Goal: Transaction & Acquisition: Obtain resource

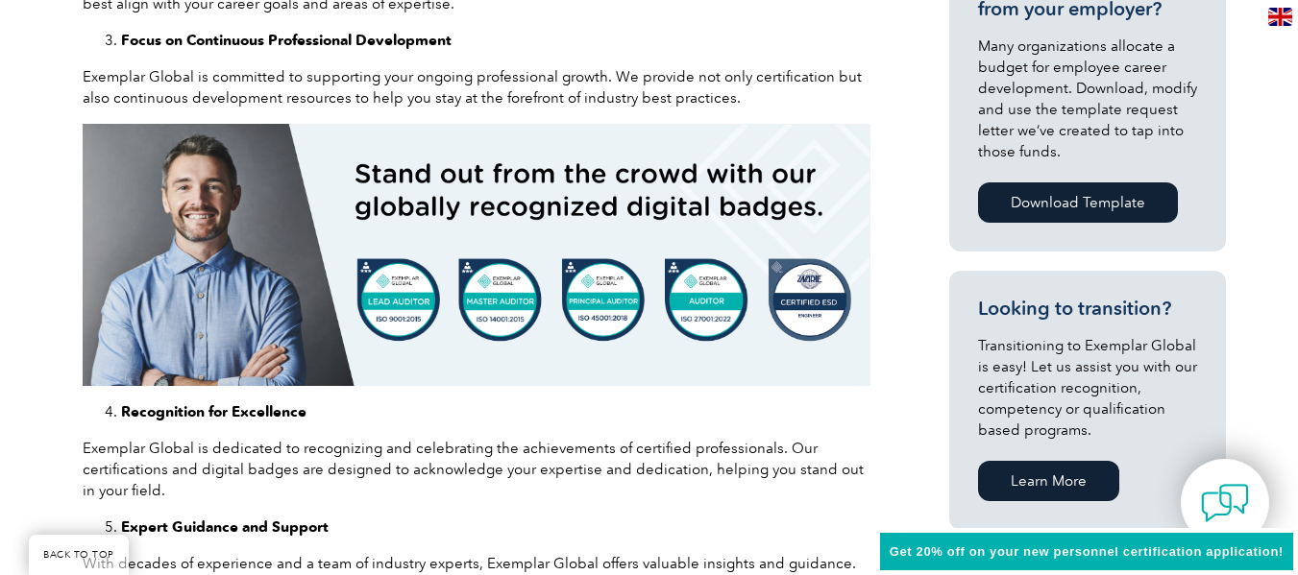
scroll to position [978, 0]
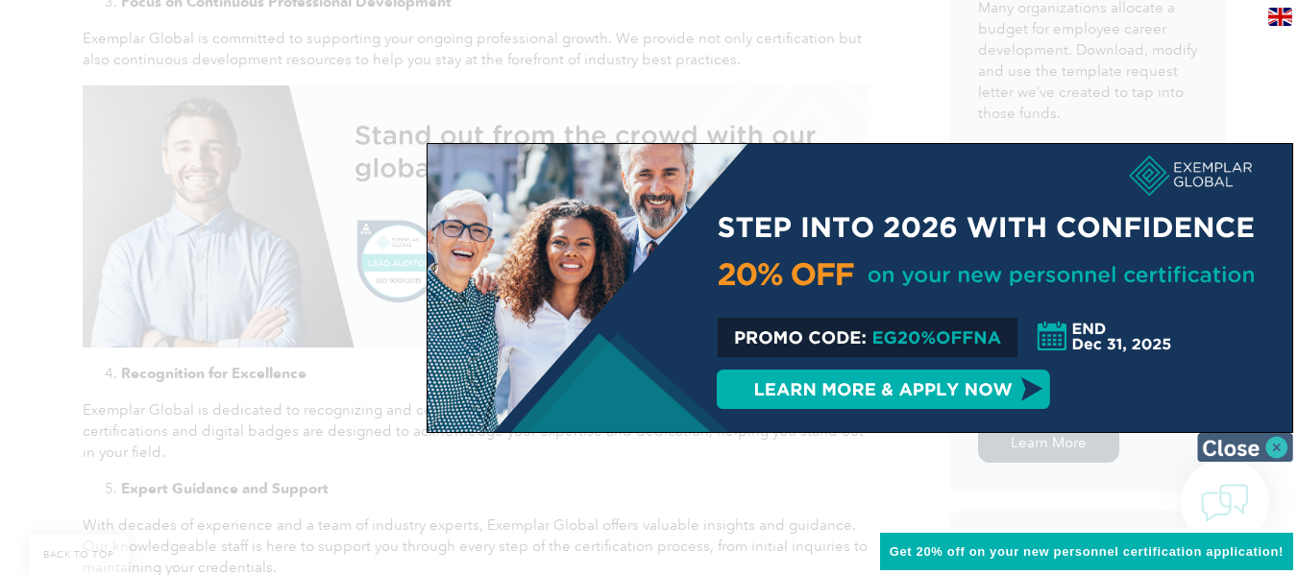
click at [1236, 451] on img at bounding box center [1245, 447] width 96 height 29
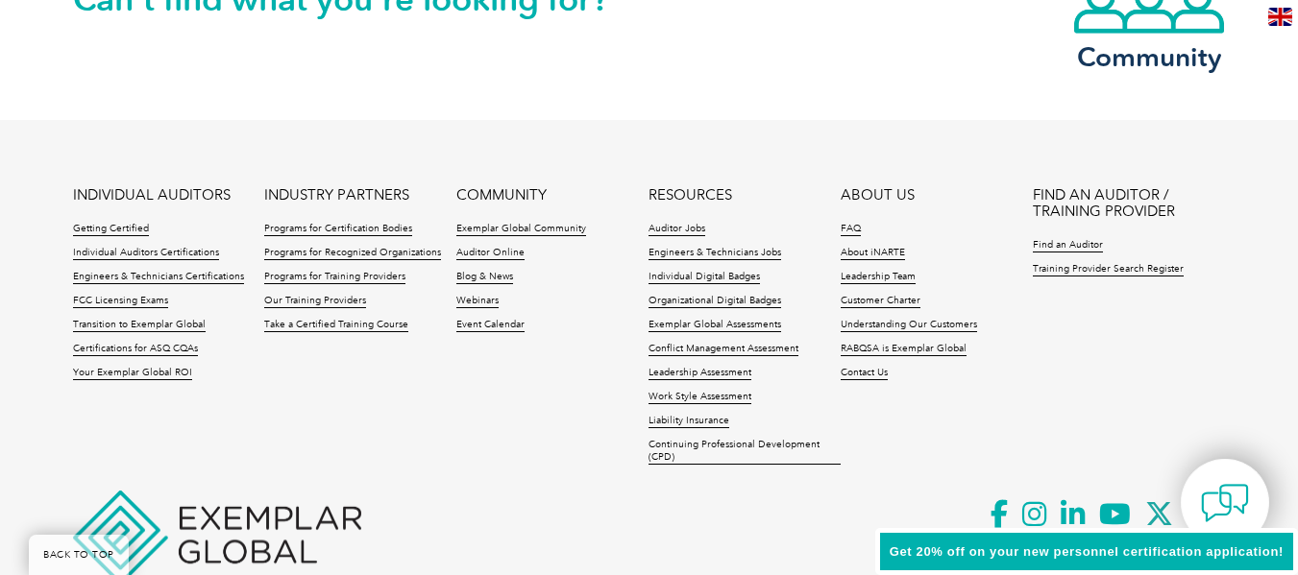
scroll to position [2449, 0]
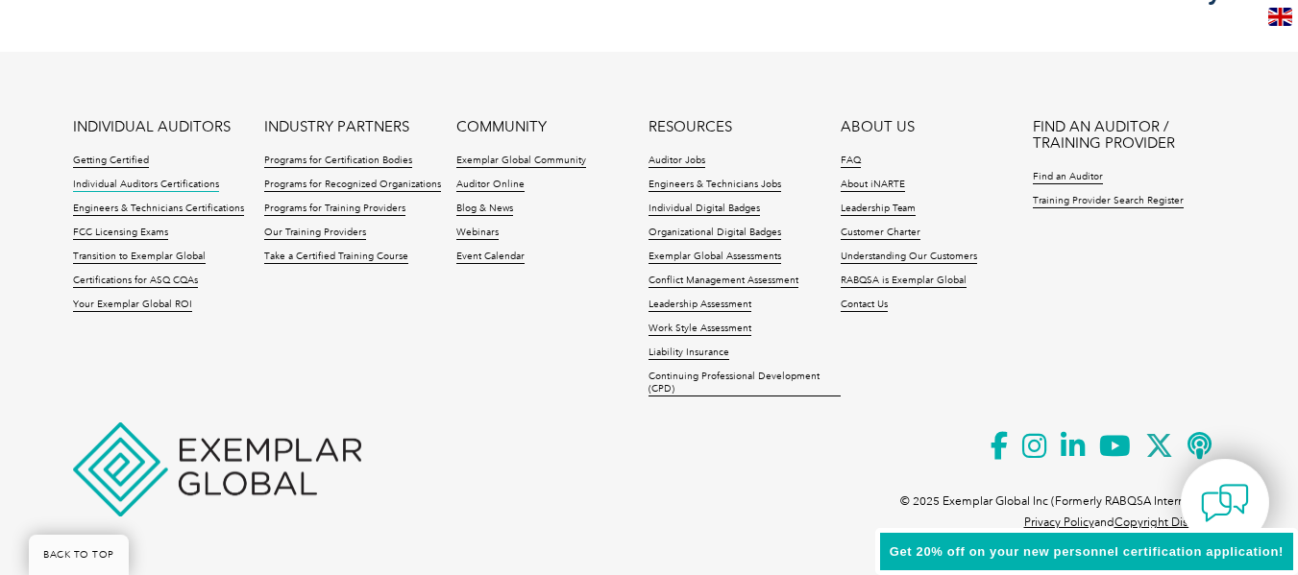
click at [164, 187] on link "Individual Auditors Certifications" at bounding box center [146, 185] width 146 height 13
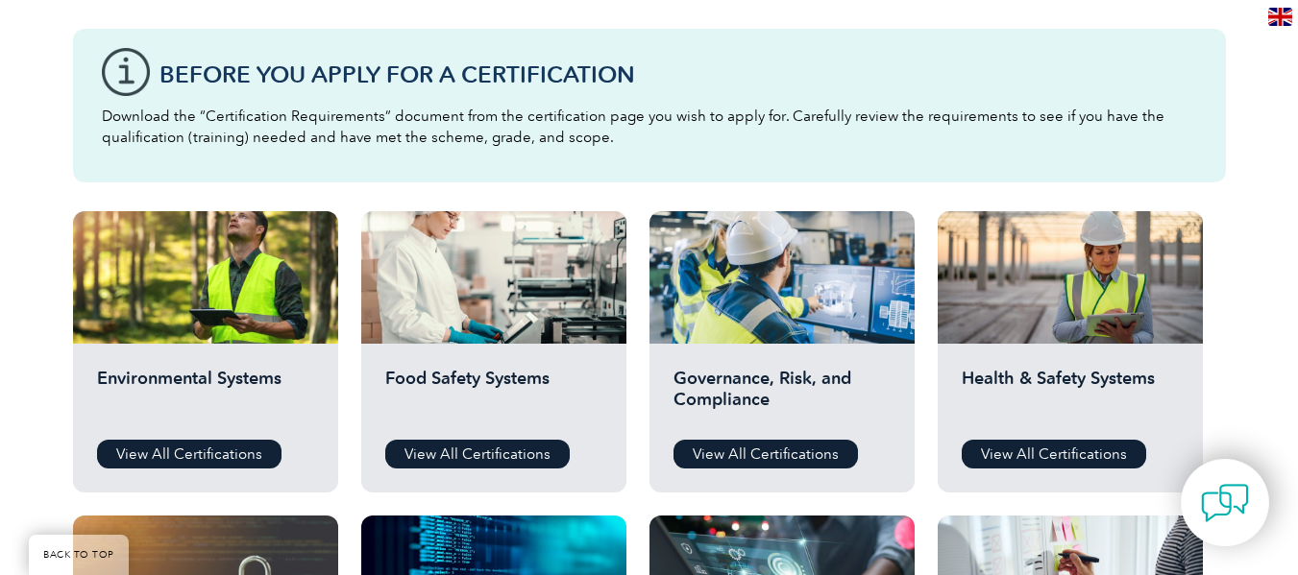
scroll to position [526, 0]
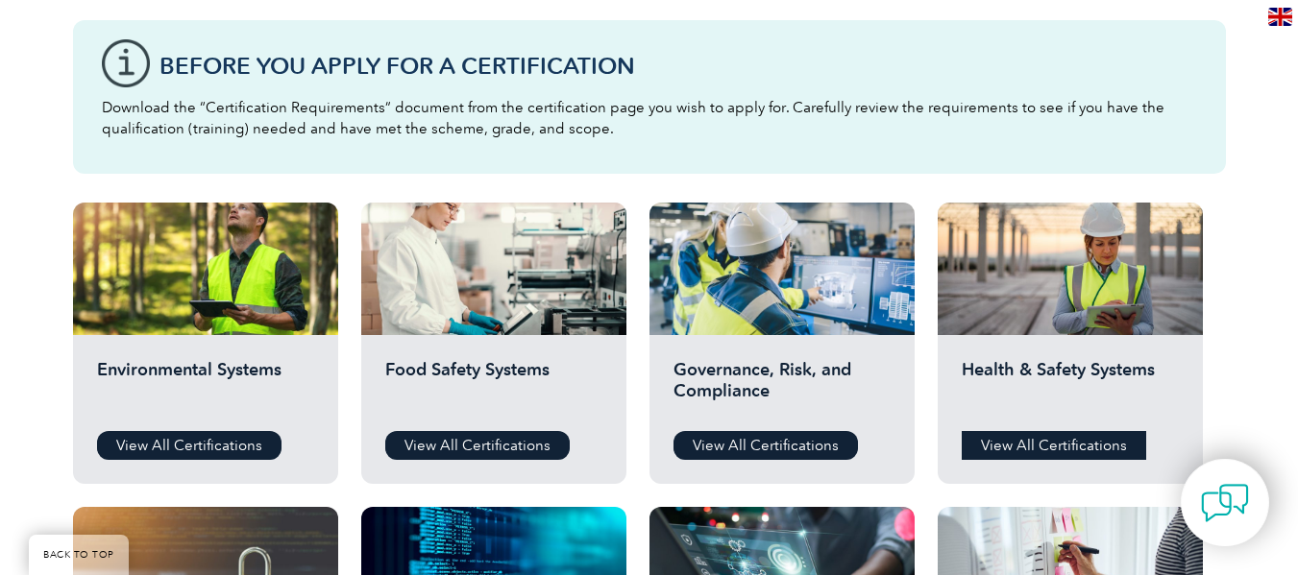
click at [1041, 444] on link "View All Certifications" at bounding box center [1054, 445] width 184 height 29
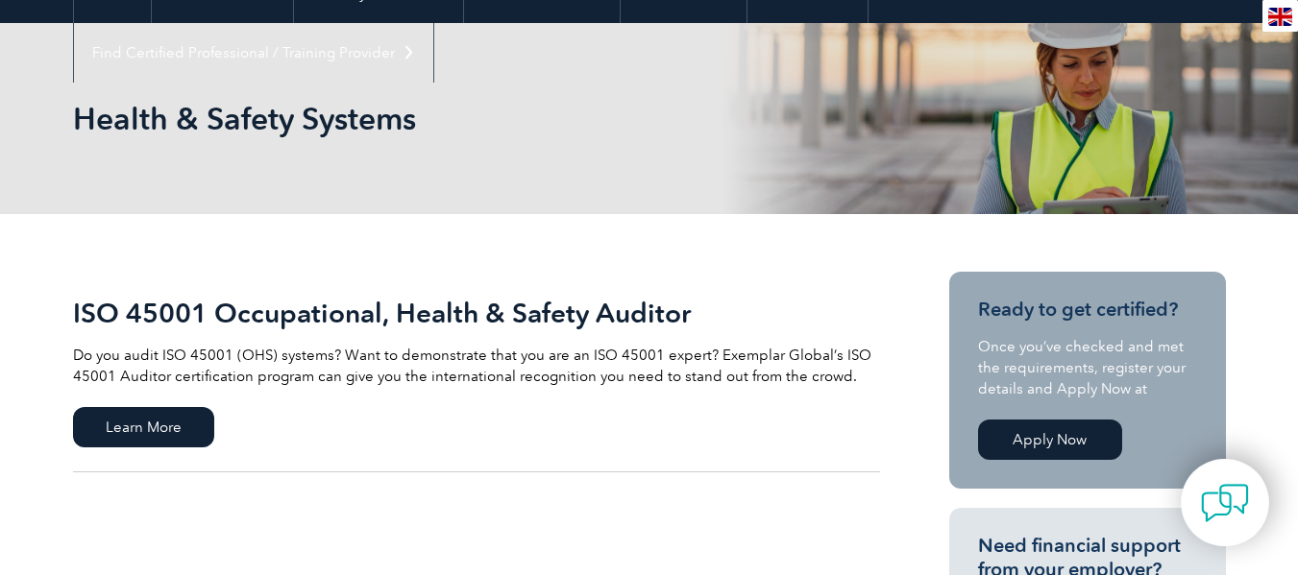
scroll to position [295, 0]
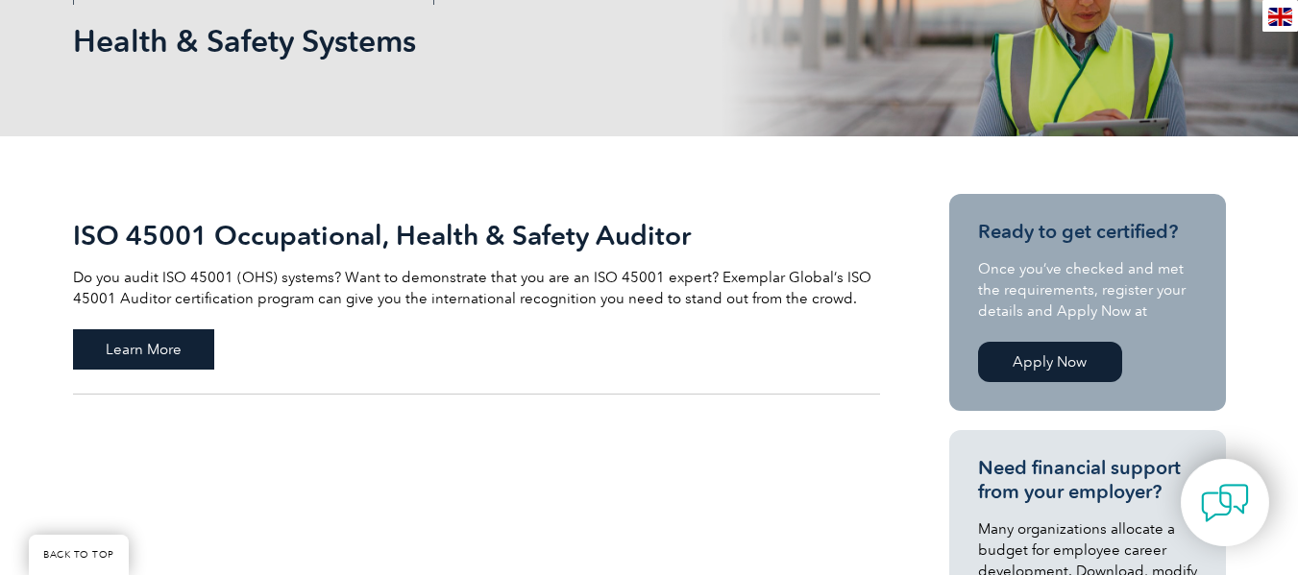
click at [115, 357] on span "Learn More" at bounding box center [143, 350] width 141 height 40
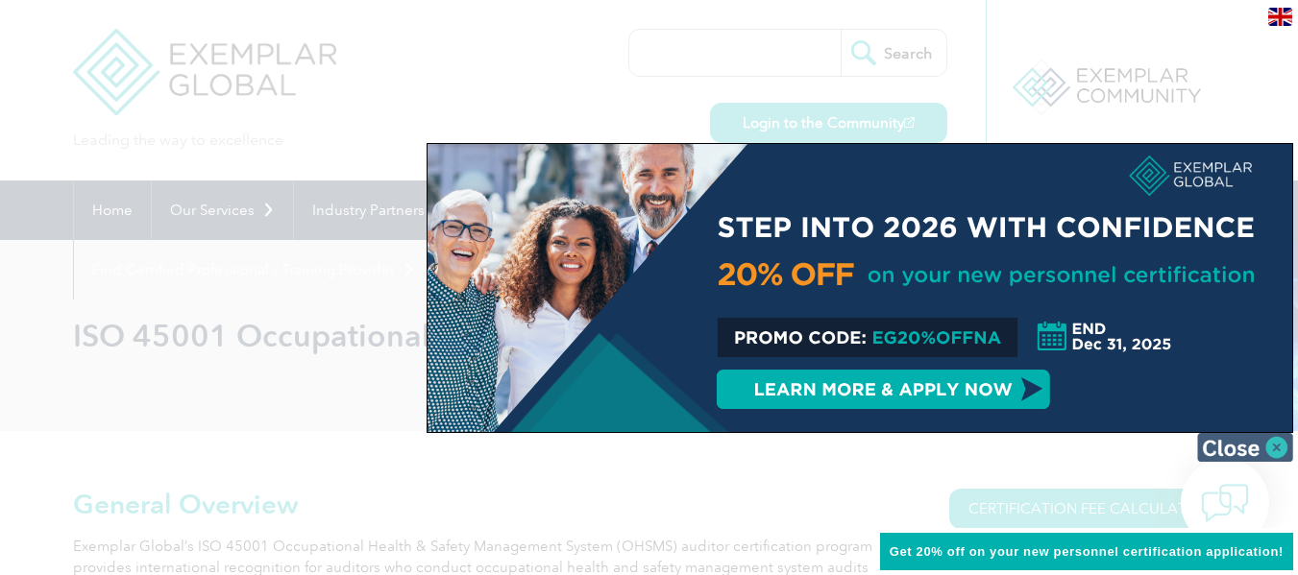
click at [1243, 453] on img at bounding box center [1245, 447] width 96 height 29
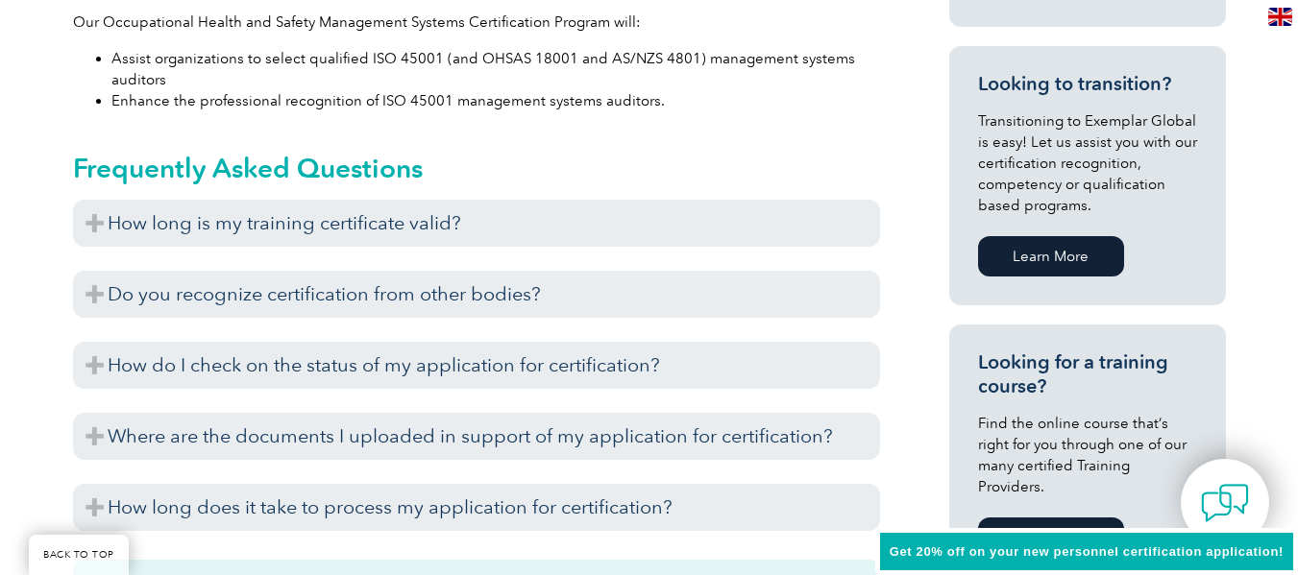
scroll to position [1178, 0]
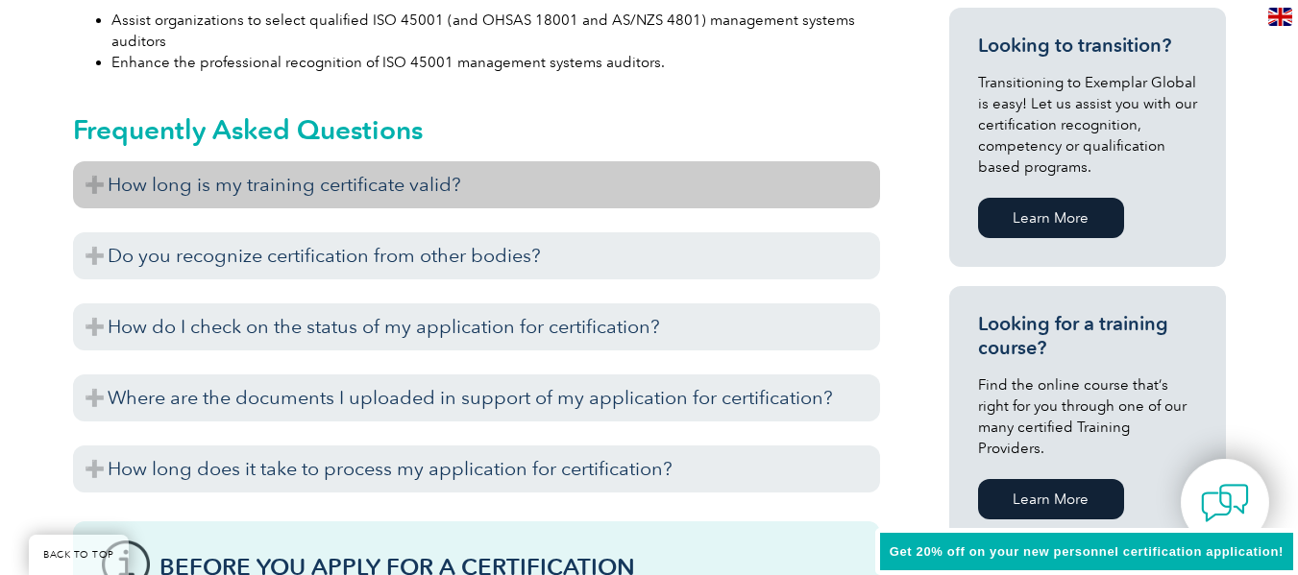
click at [637, 208] on h3 "How long is my training certificate valid?" at bounding box center [476, 184] width 807 height 47
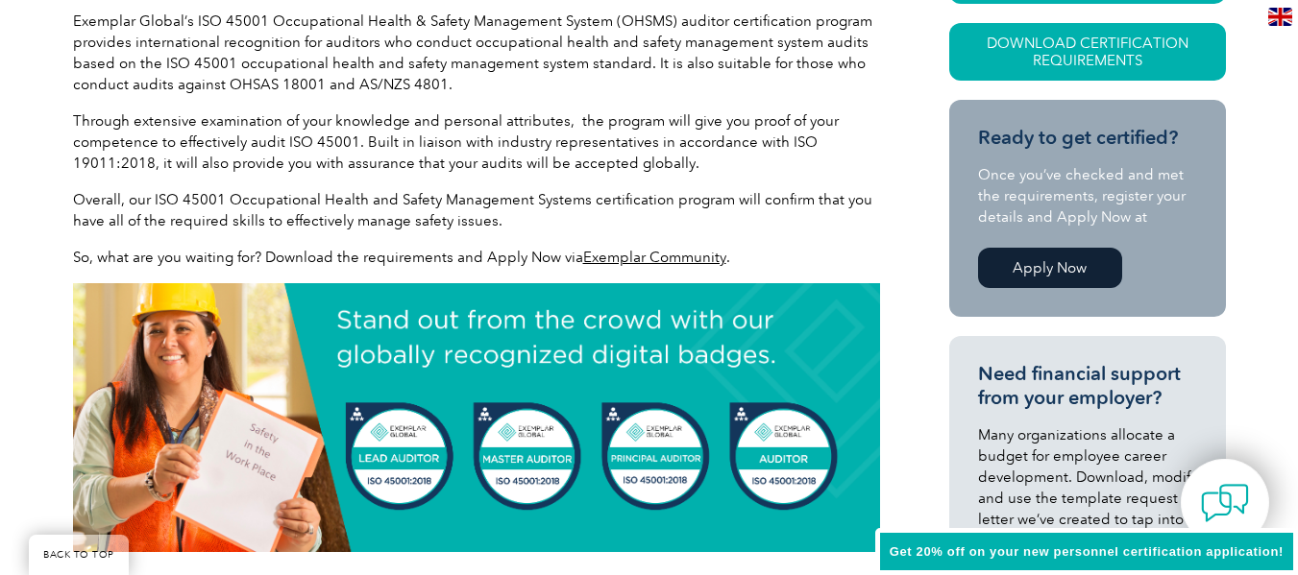
scroll to position [22, 0]
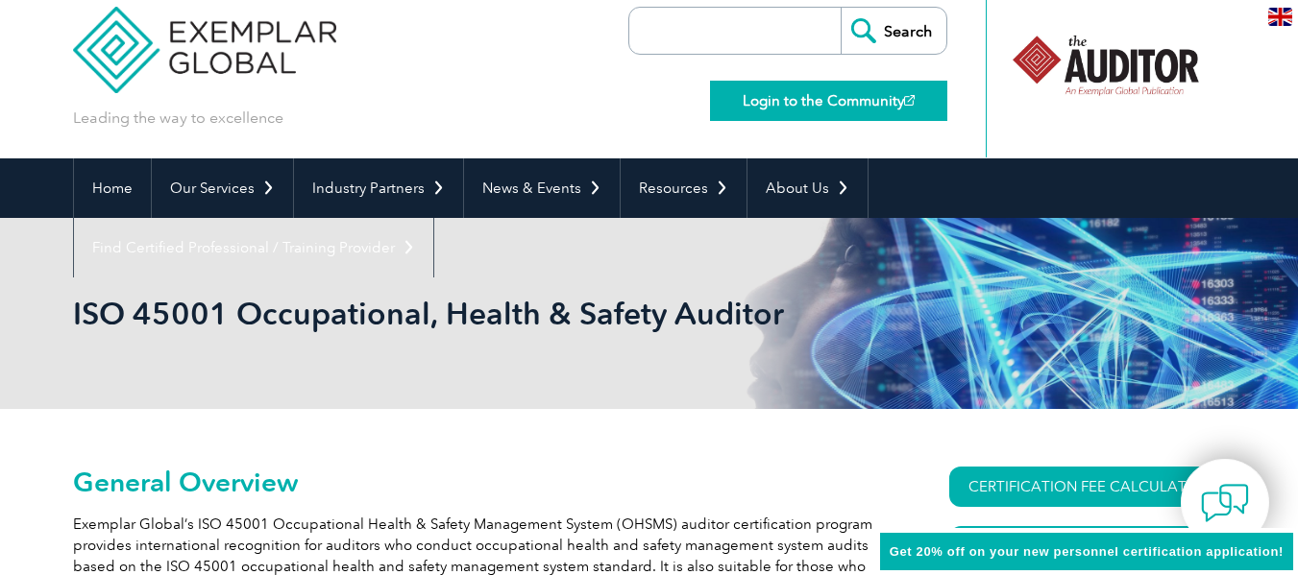
click at [790, 93] on link "Login to the Community" at bounding box center [828, 101] width 237 height 40
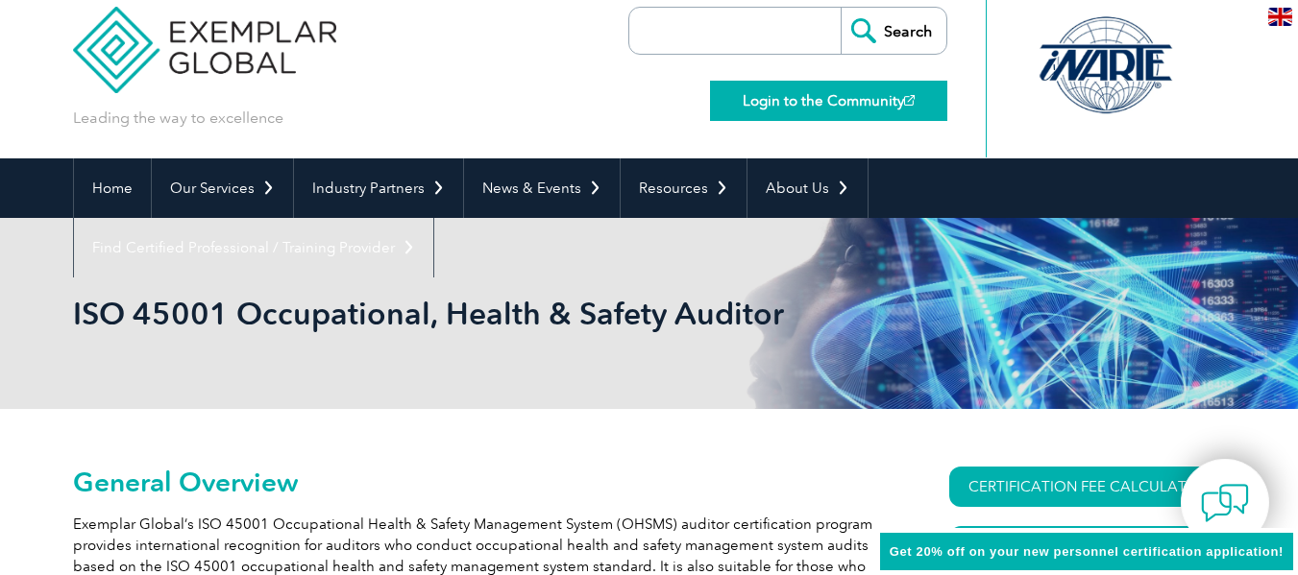
click at [807, 100] on link "Login to the Community" at bounding box center [828, 101] width 237 height 40
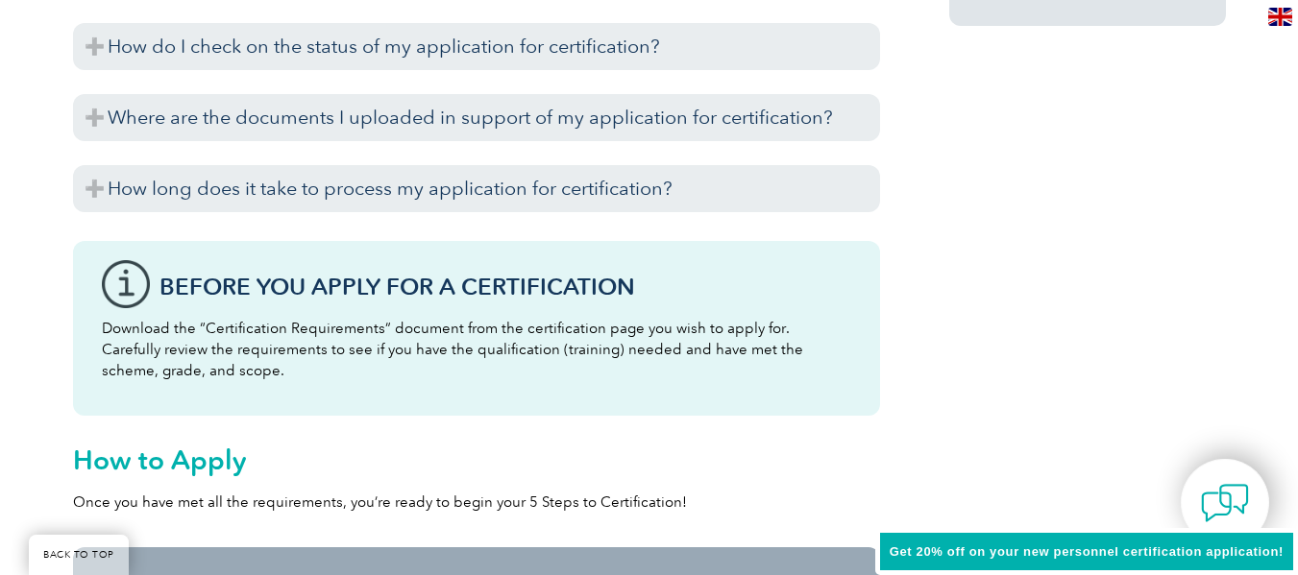
scroll to position [3040, 0]
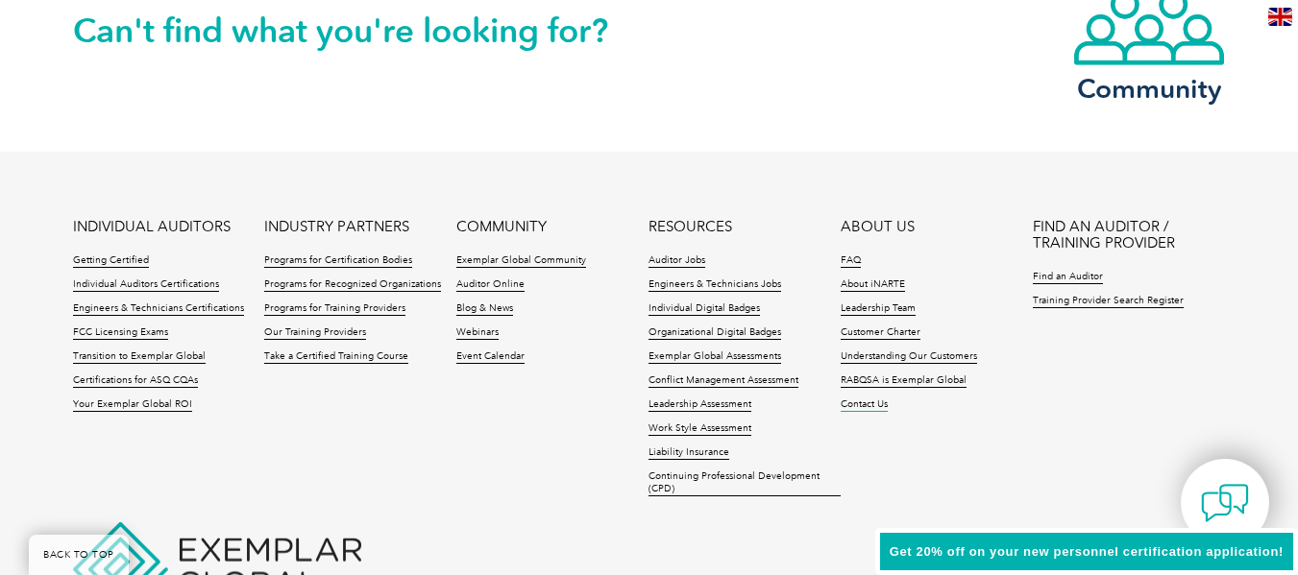
click at [869, 404] on link "Contact Us" at bounding box center [864, 405] width 47 height 13
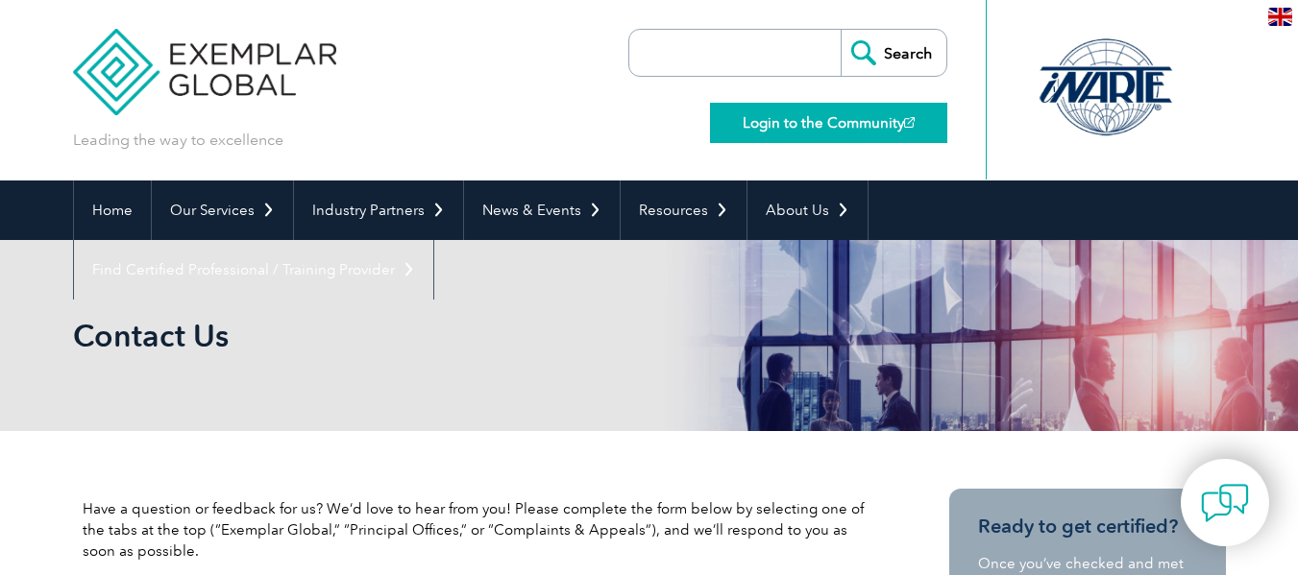
click at [788, 121] on link "Login to the Community" at bounding box center [828, 123] width 237 height 40
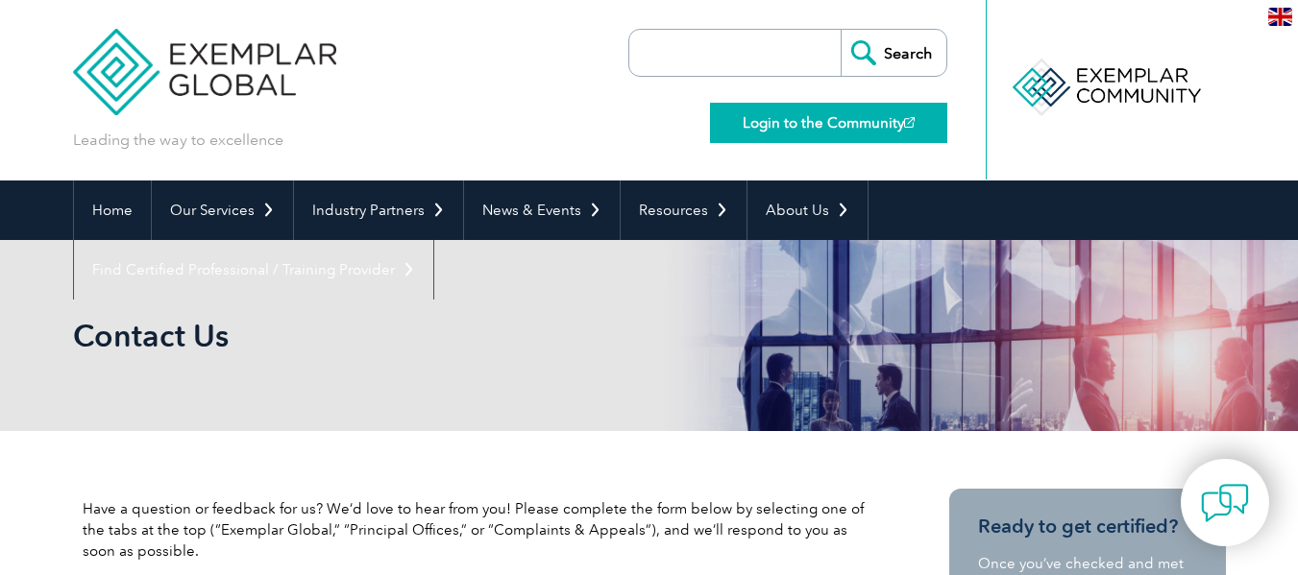
click at [744, 121] on link "Login to the Community" at bounding box center [828, 123] width 237 height 40
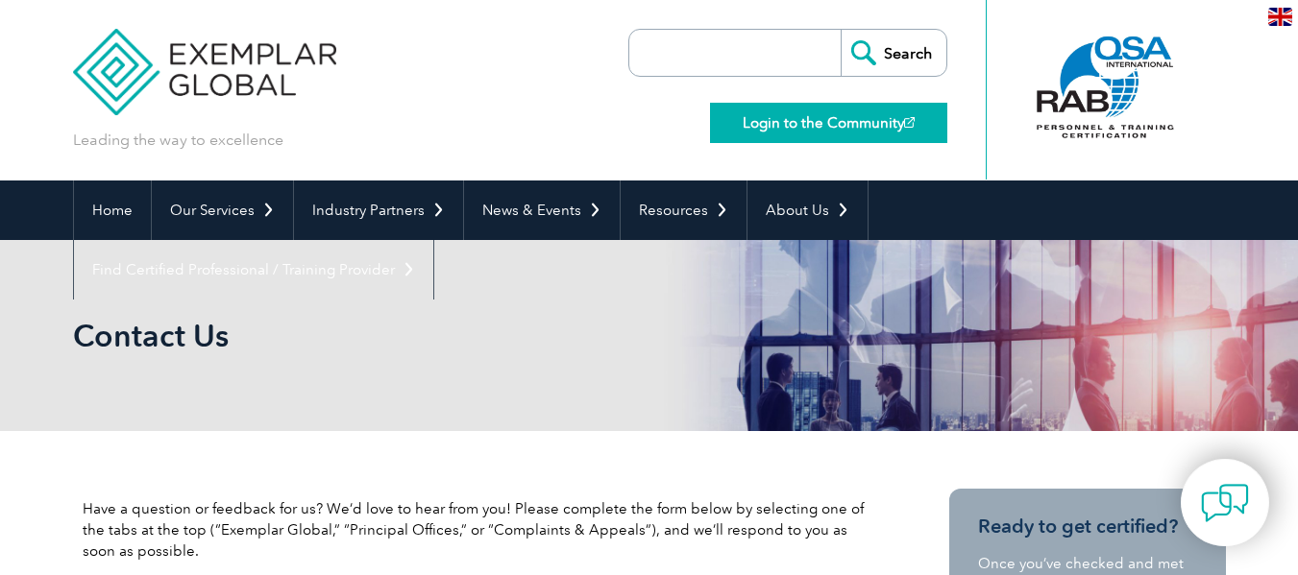
click at [773, 136] on link "Login to the Community" at bounding box center [828, 123] width 237 height 40
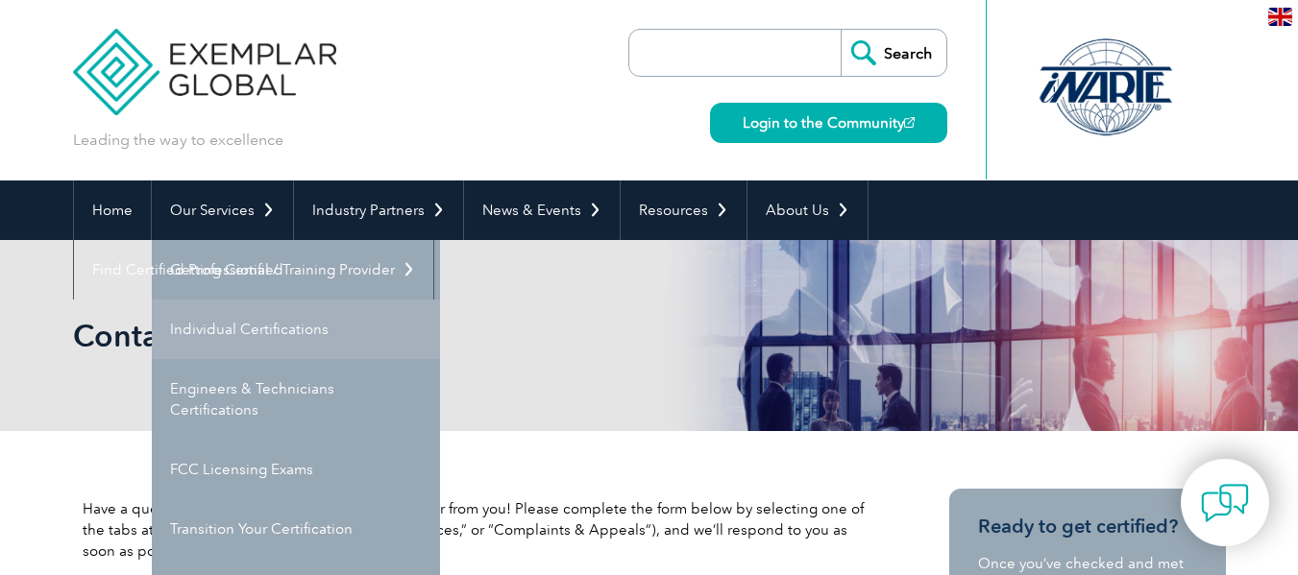
click at [230, 327] on link "Individual Certifications" at bounding box center [296, 330] width 288 height 60
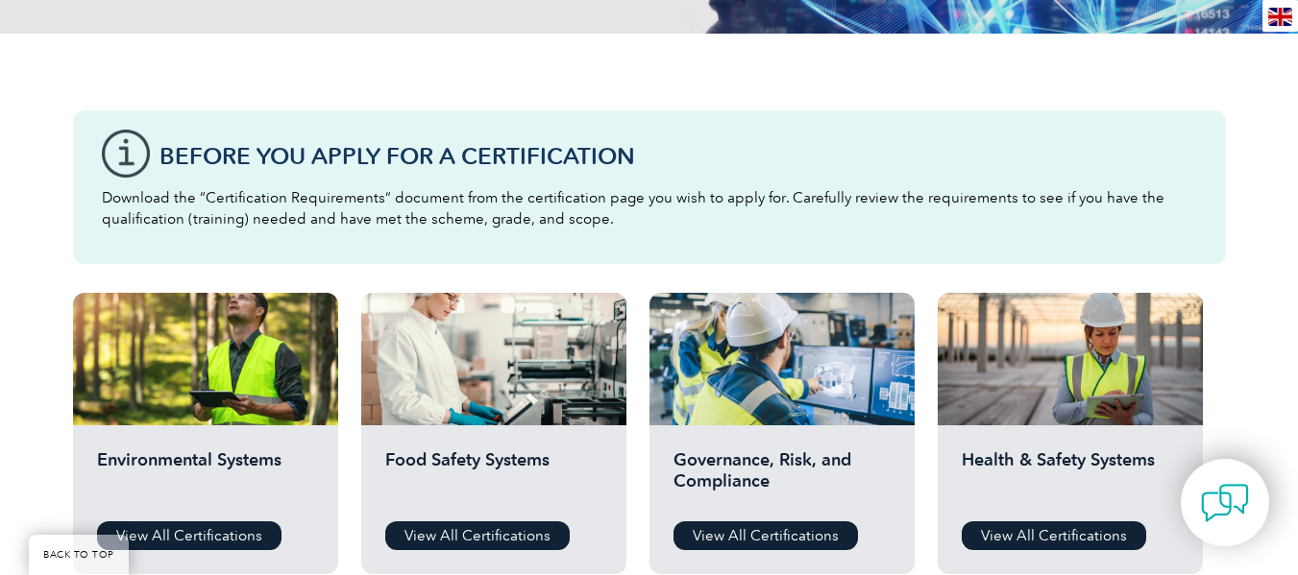
scroll to position [512, 0]
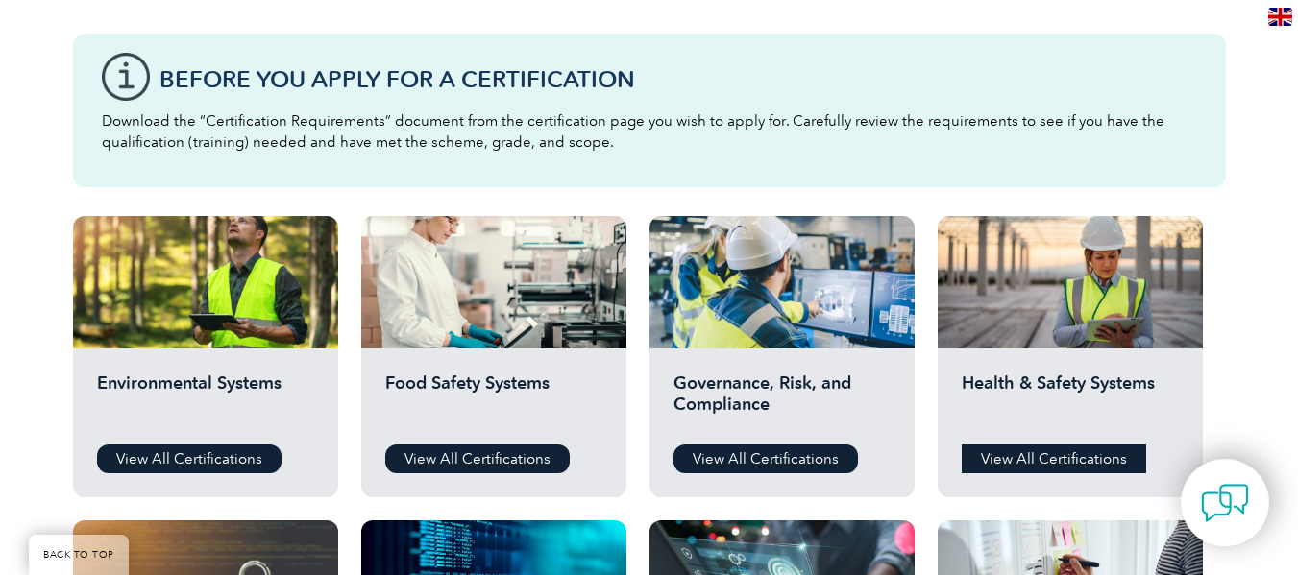
click at [1063, 454] on link "View All Certifications" at bounding box center [1054, 459] width 184 height 29
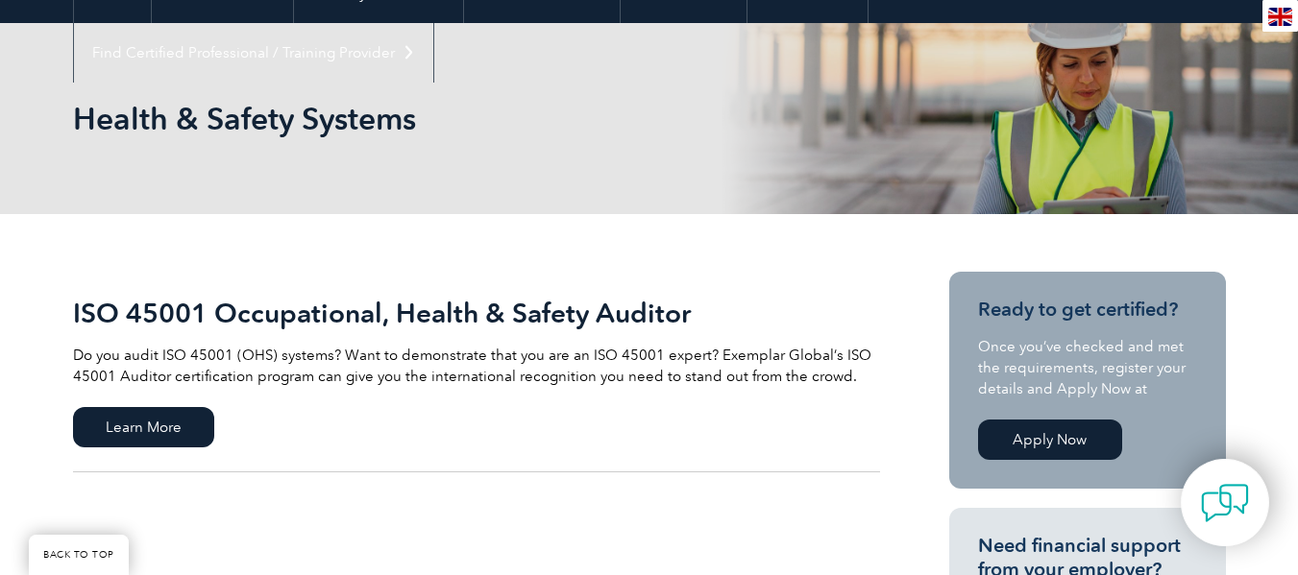
scroll to position [358, 0]
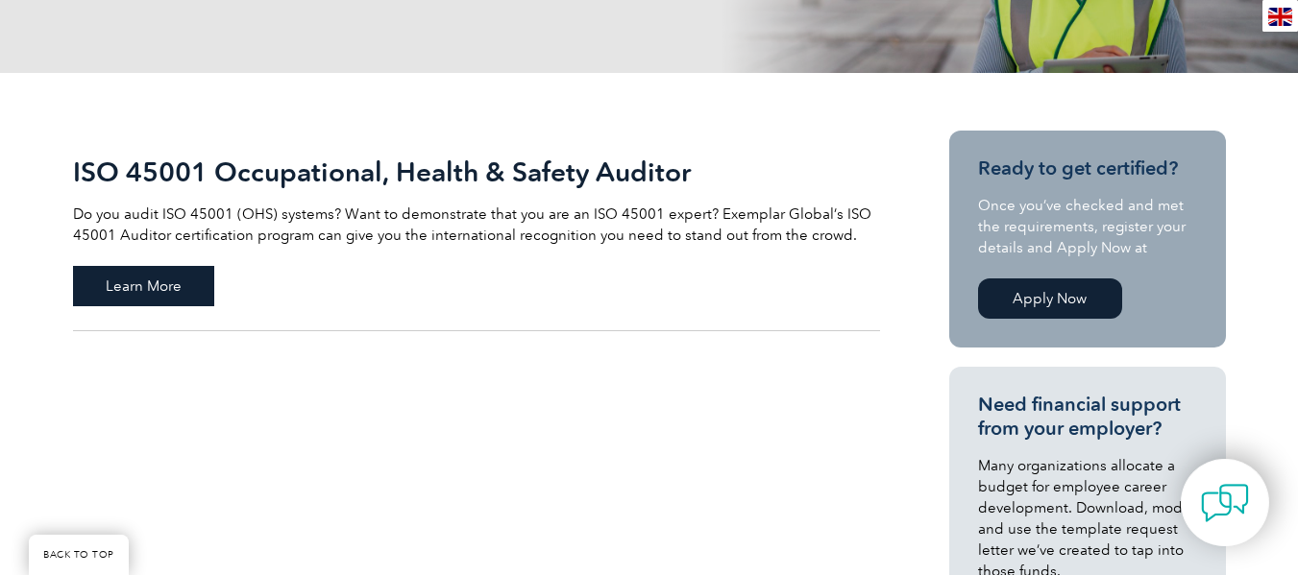
click at [175, 291] on span "Learn More" at bounding box center [143, 286] width 141 height 40
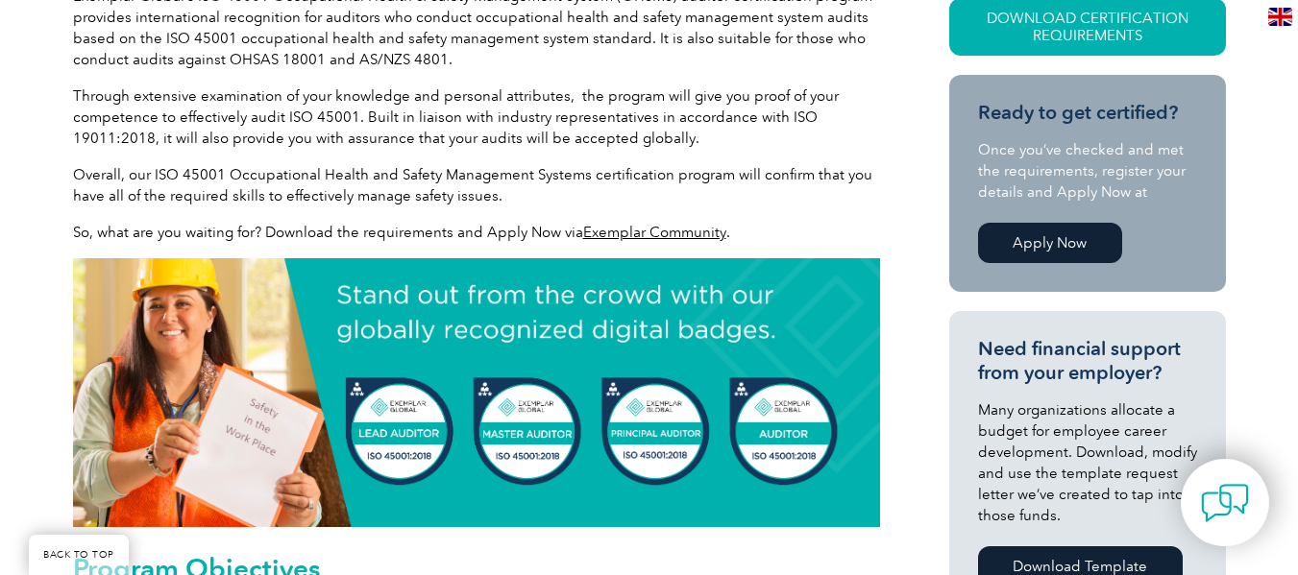
scroll to position [512, 0]
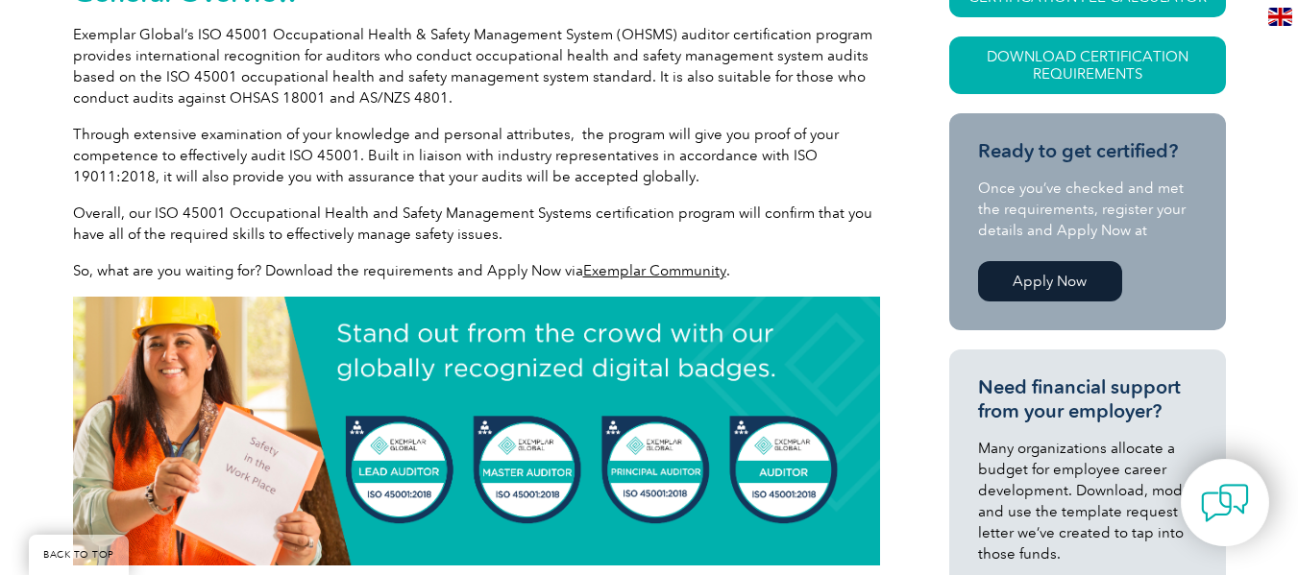
click at [1053, 290] on link "Apply Now" at bounding box center [1050, 281] width 144 height 40
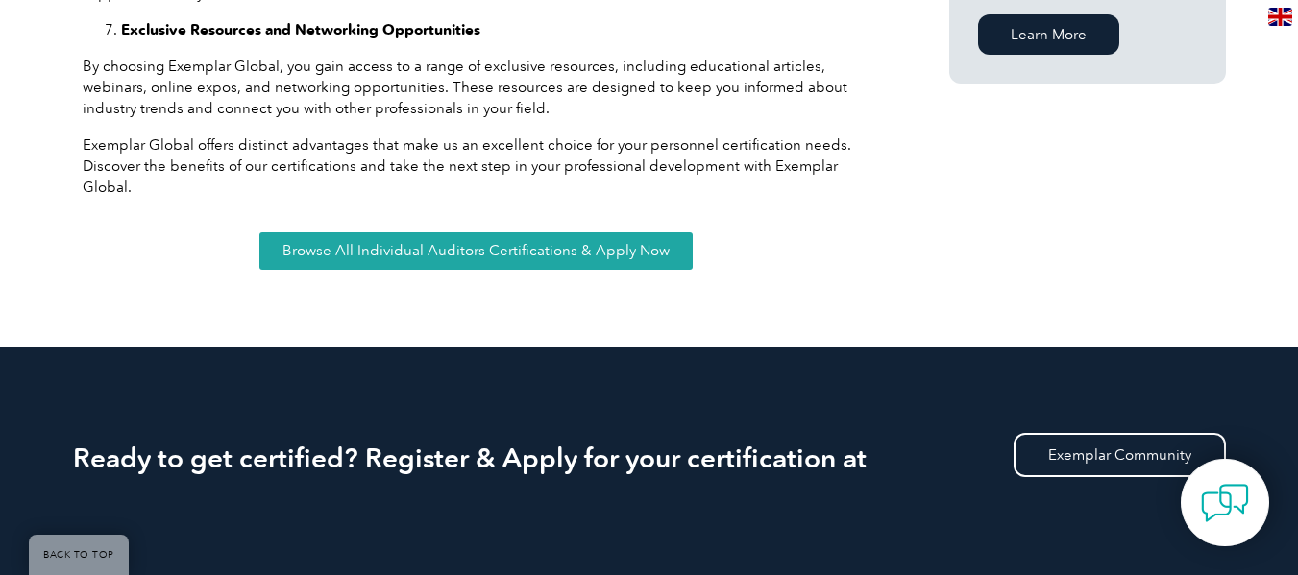
scroll to position [1706, 0]
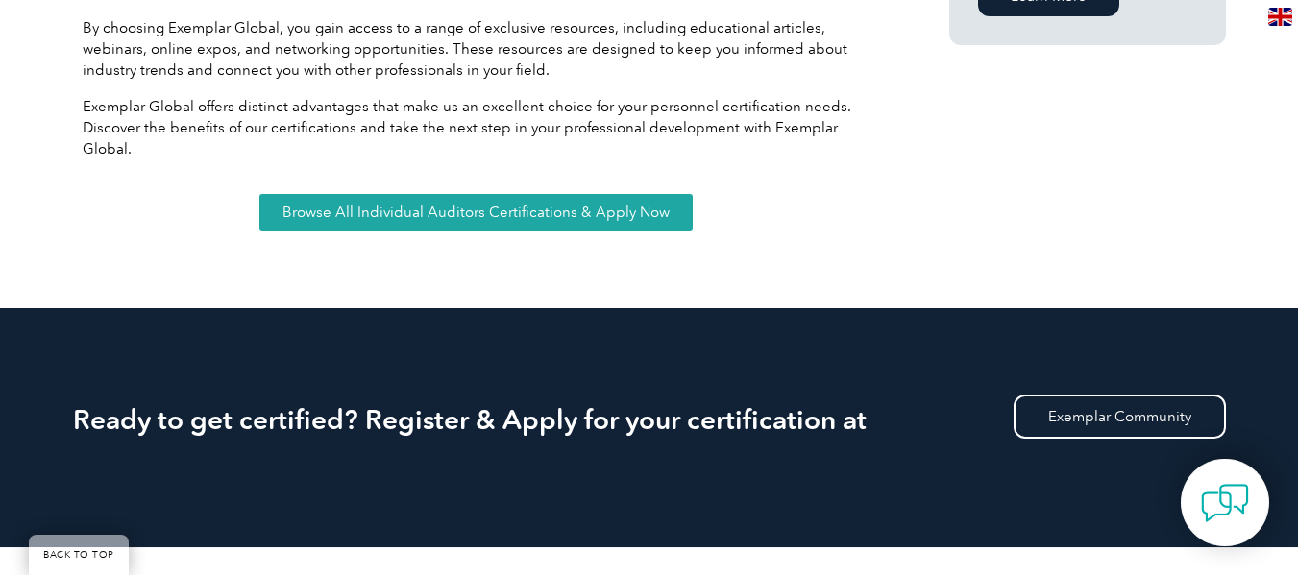
click at [572, 210] on span "Browse All Individual Auditors Certifications & Apply Now" at bounding box center [475, 213] width 387 height 14
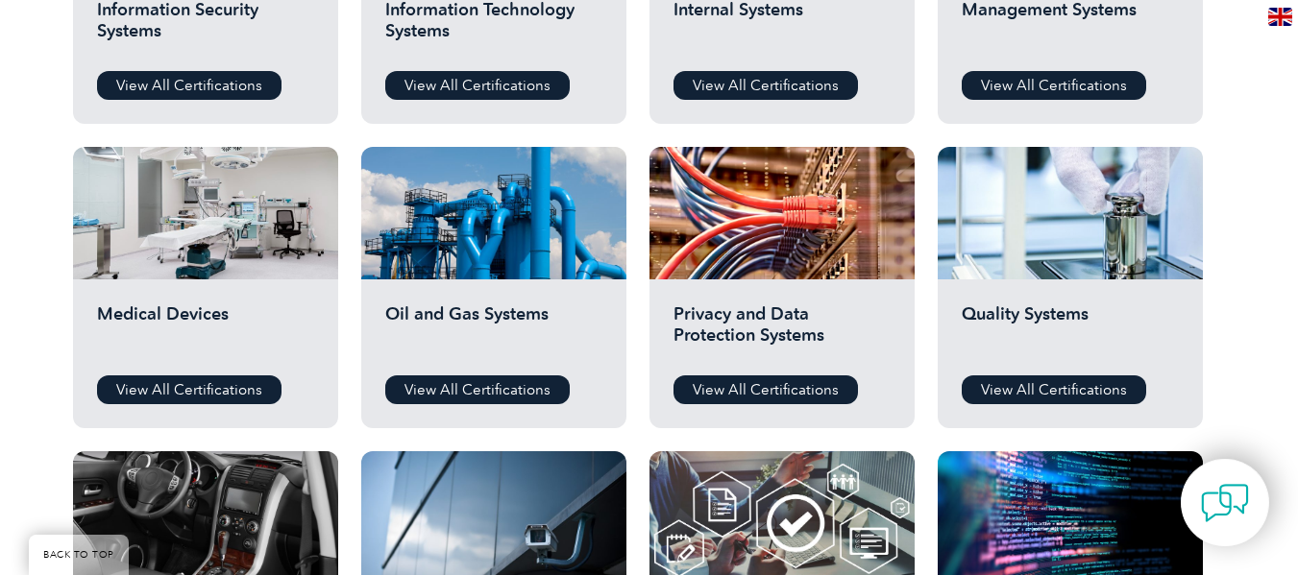
scroll to position [1292, 0]
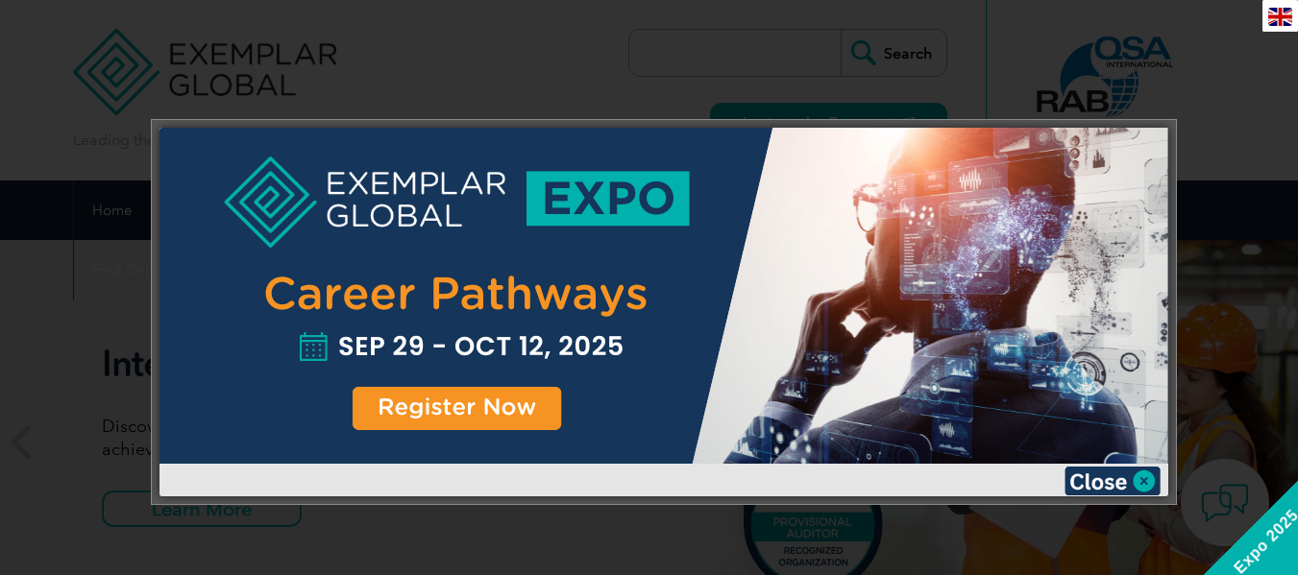
click at [494, 324] on div at bounding box center [663, 296] width 1009 height 336
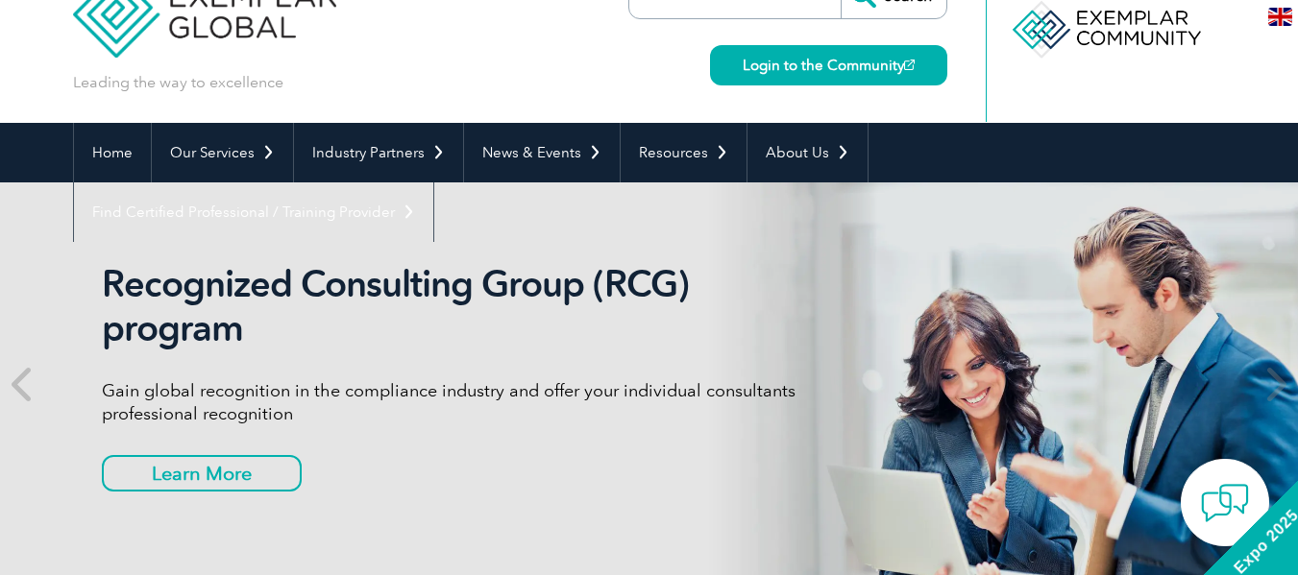
scroll to position [77, 0]
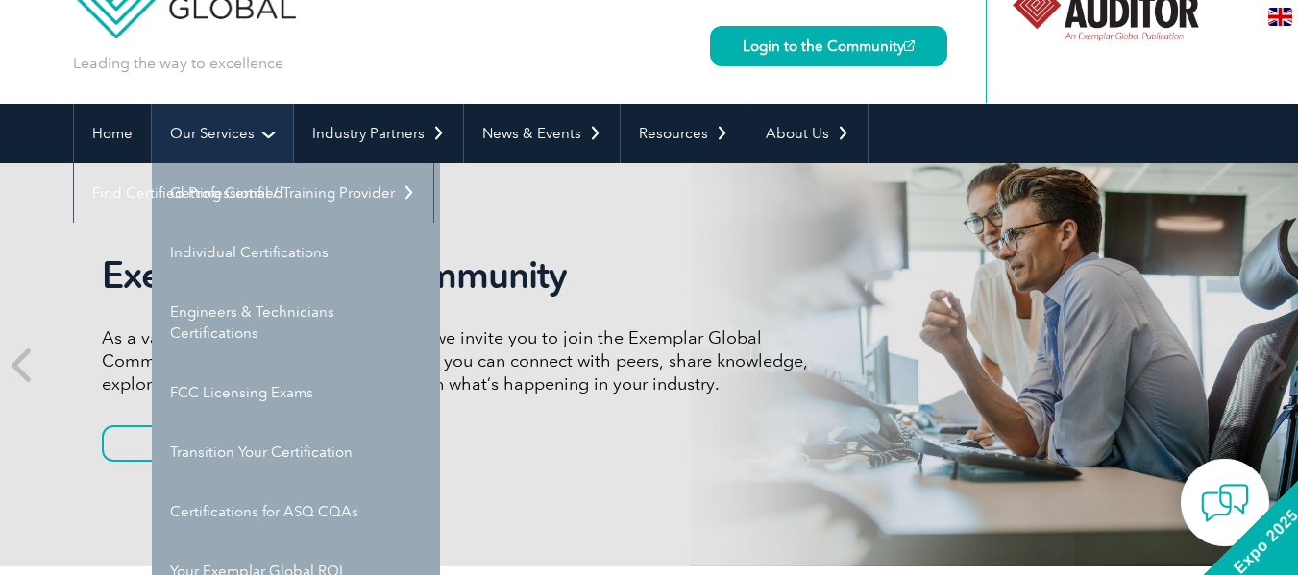
click at [200, 129] on link "Our Services" at bounding box center [222, 134] width 141 height 60
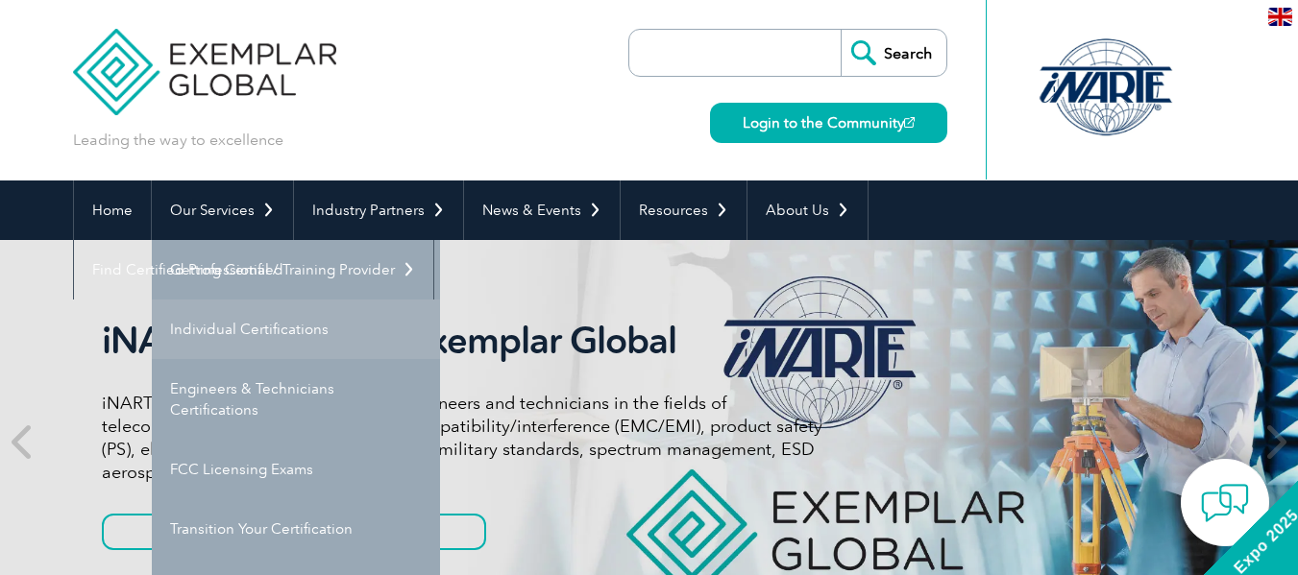
click at [229, 329] on link "Individual Certifications" at bounding box center [296, 330] width 288 height 60
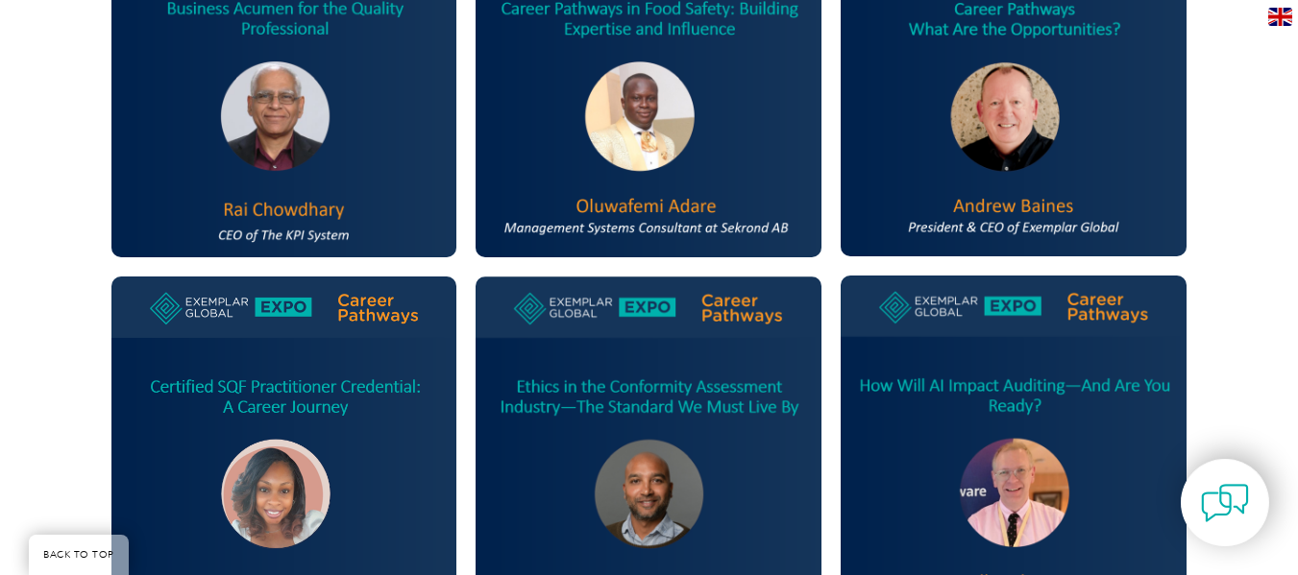
scroll to position [766, 0]
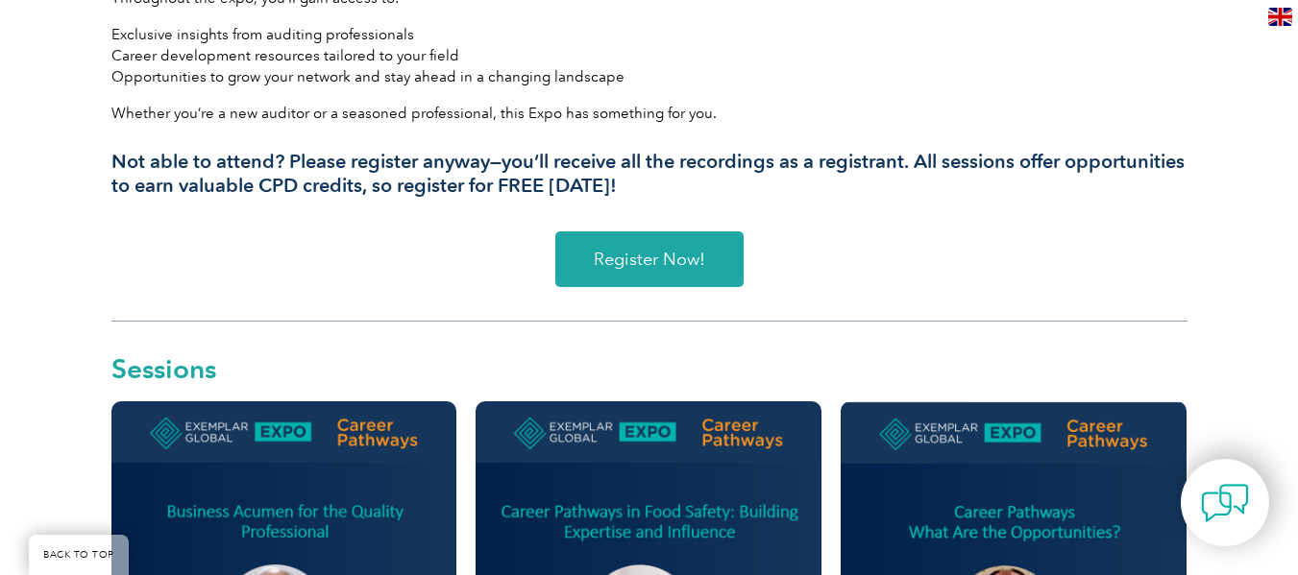
click at [622, 257] on span "Register Now!" at bounding box center [649, 259] width 111 height 17
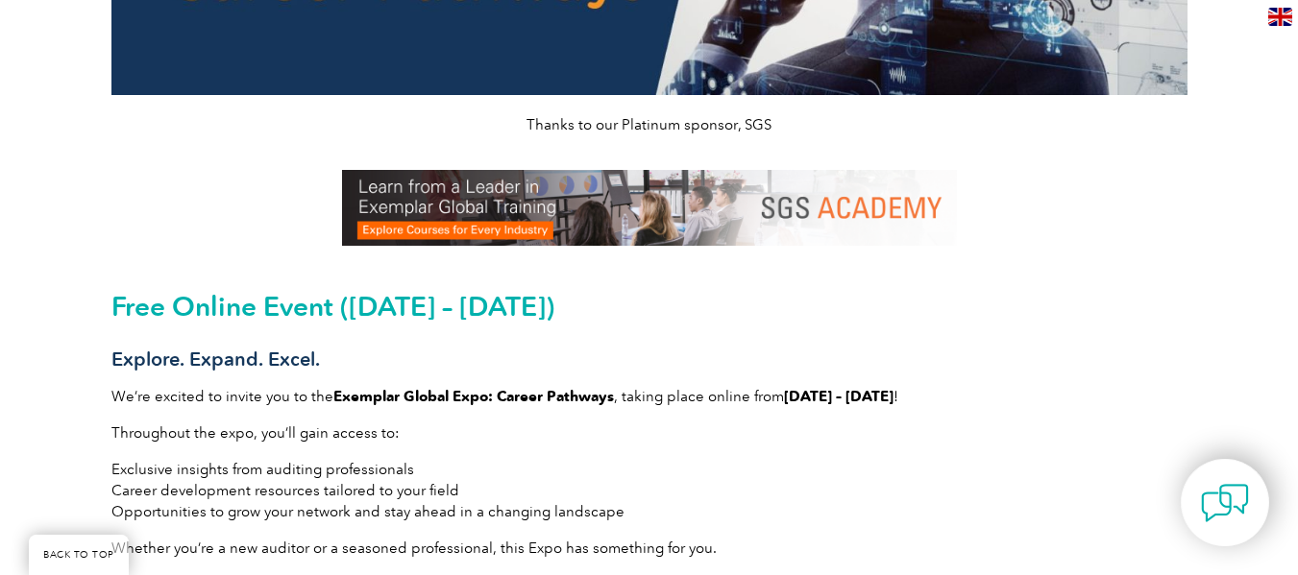
scroll to position [355, 0]
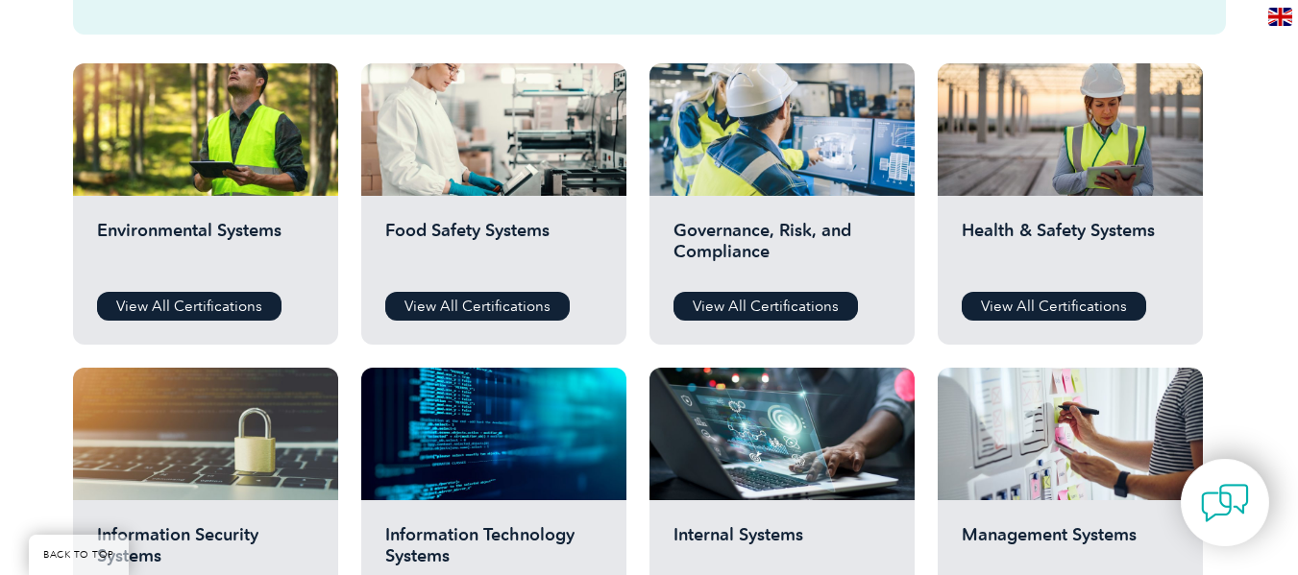
scroll to position [703, 0]
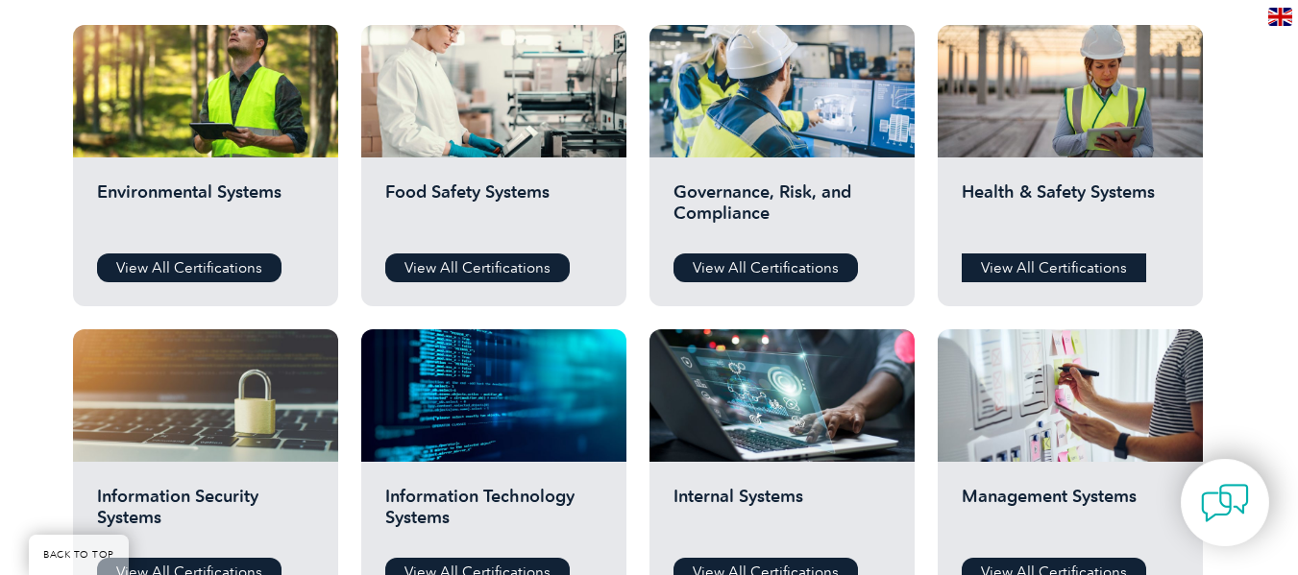
click at [1065, 279] on link "View All Certifications" at bounding box center [1054, 268] width 184 height 29
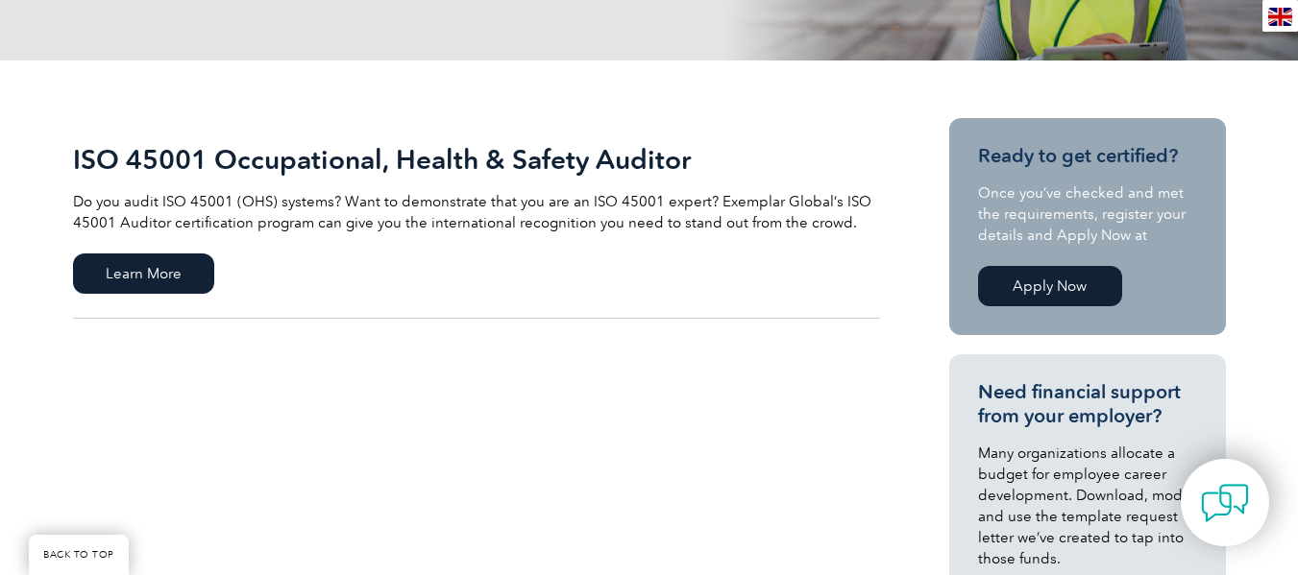
scroll to position [307, 0]
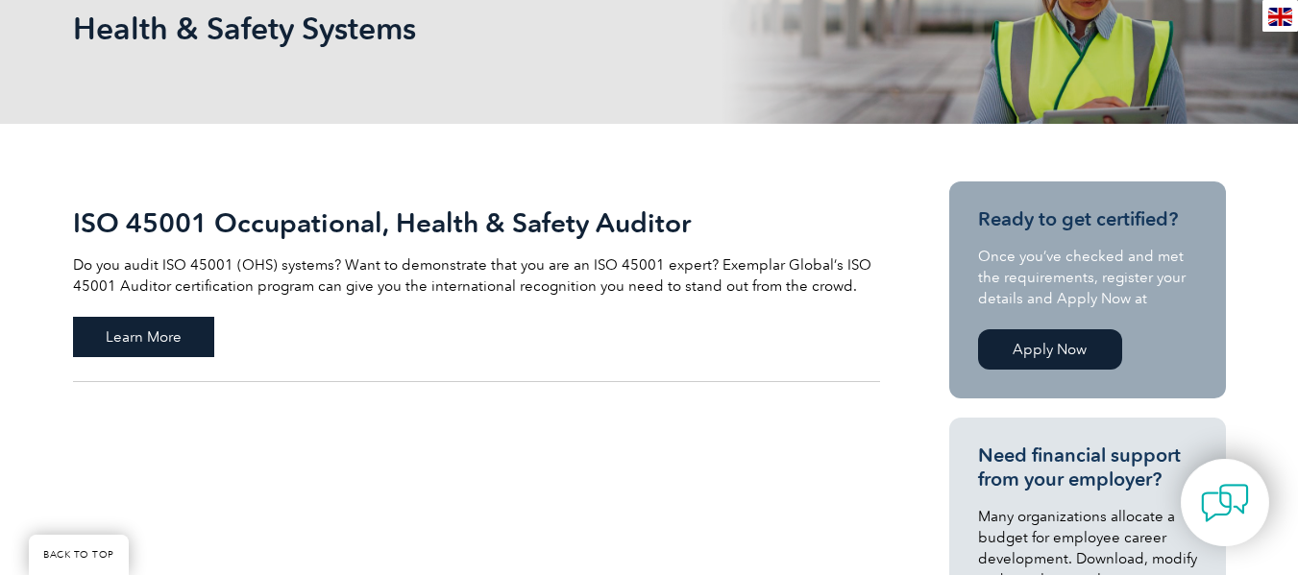
click at [151, 343] on span "Learn More" at bounding box center [143, 337] width 141 height 40
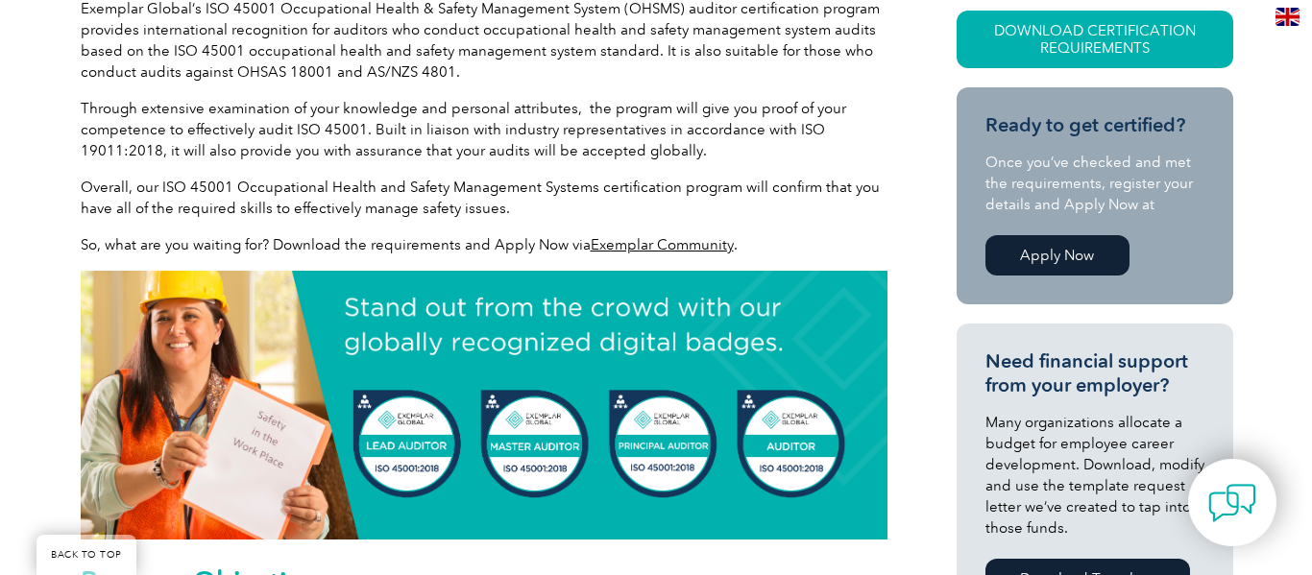
scroll to position [474, 0]
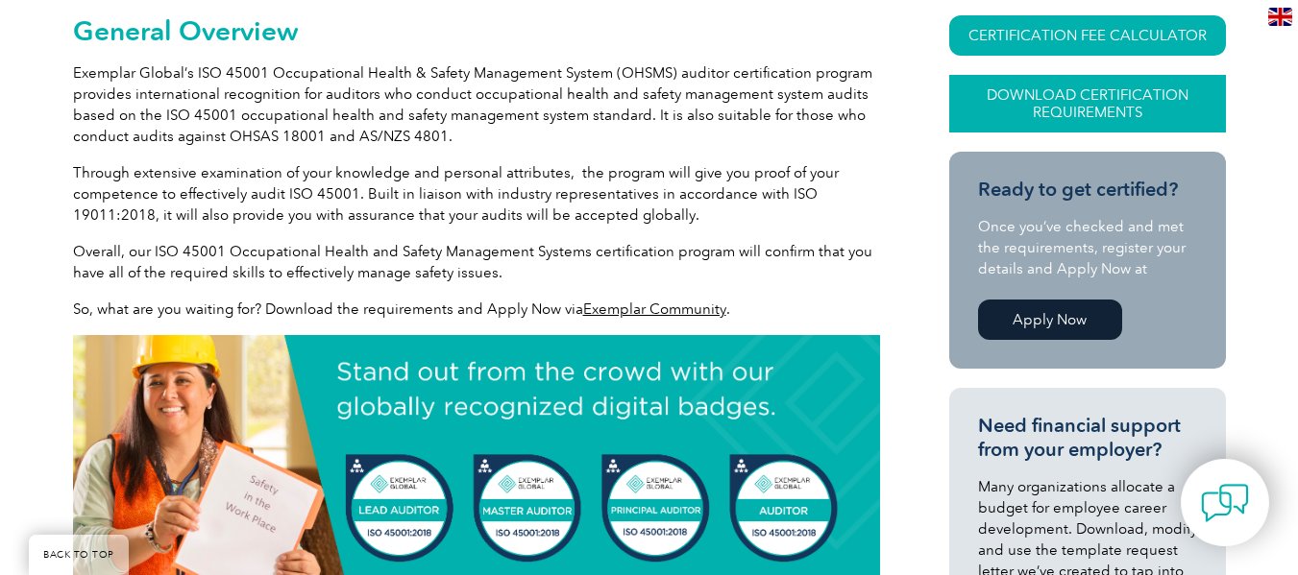
click at [1037, 101] on link "Download Certification Requirements" at bounding box center [1087, 104] width 277 height 58
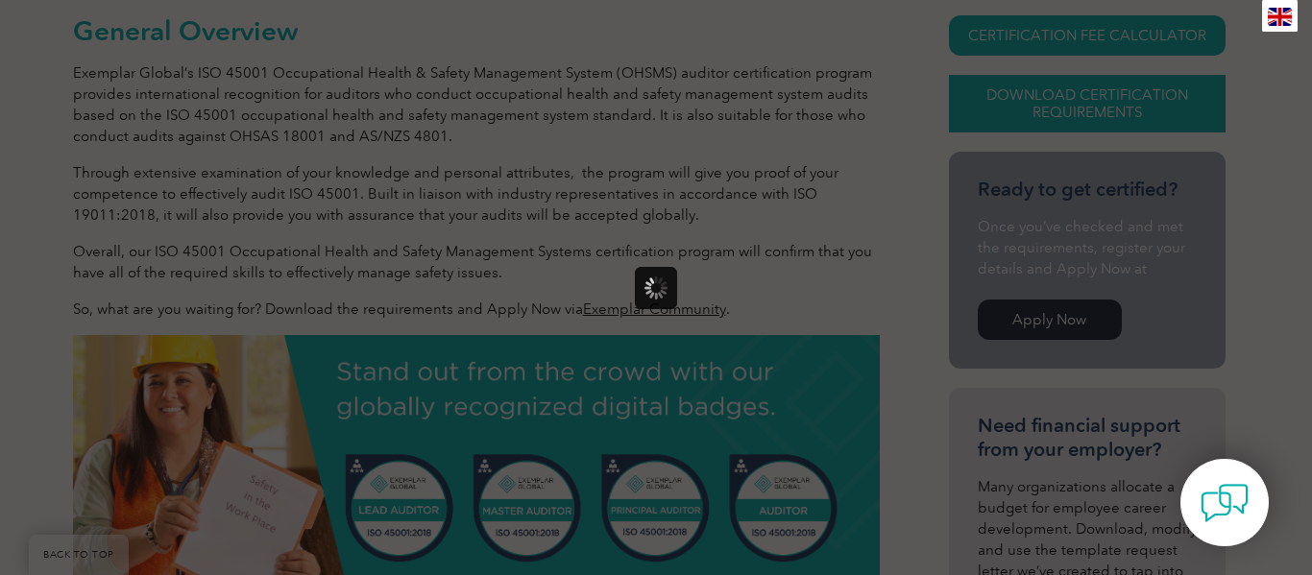
scroll to position [0, 0]
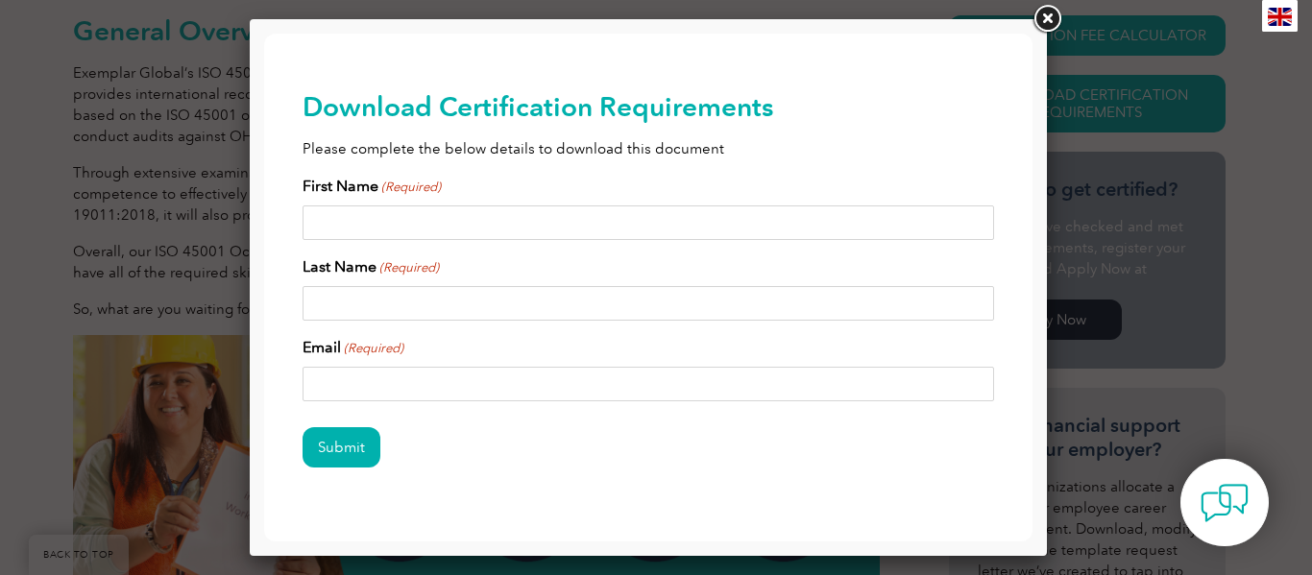
click at [446, 226] on input "First Name (Required)" at bounding box center [649, 223] width 692 height 35
type input "Christa"
type input "Fly"
type input "Divingfly@aol.com"
click at [339, 436] on input "Submit" at bounding box center [342, 448] width 78 height 40
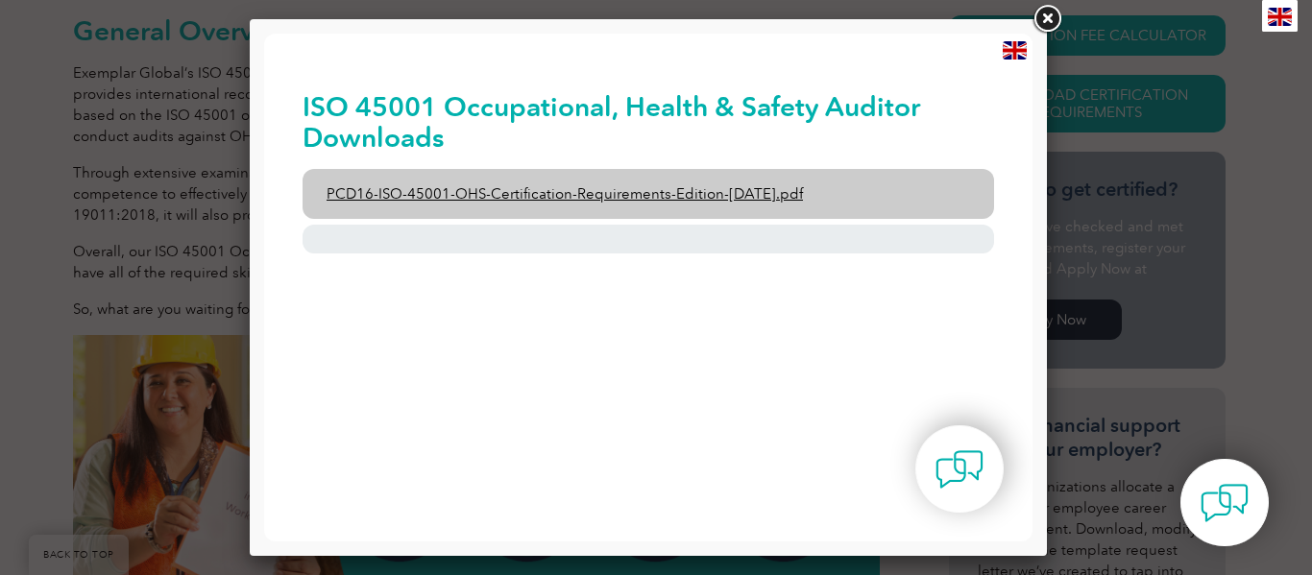
click at [607, 190] on link "PCD16-ISO-45001-OHS-Certification-Requirements-Edition-2-April-2022.pdf" at bounding box center [649, 194] width 692 height 50
click at [660, 191] on link "PCD16-ISO-45001-OHS-Certification-Requirements-Edition-2-April-2022.pdf" at bounding box center [649, 194] width 692 height 50
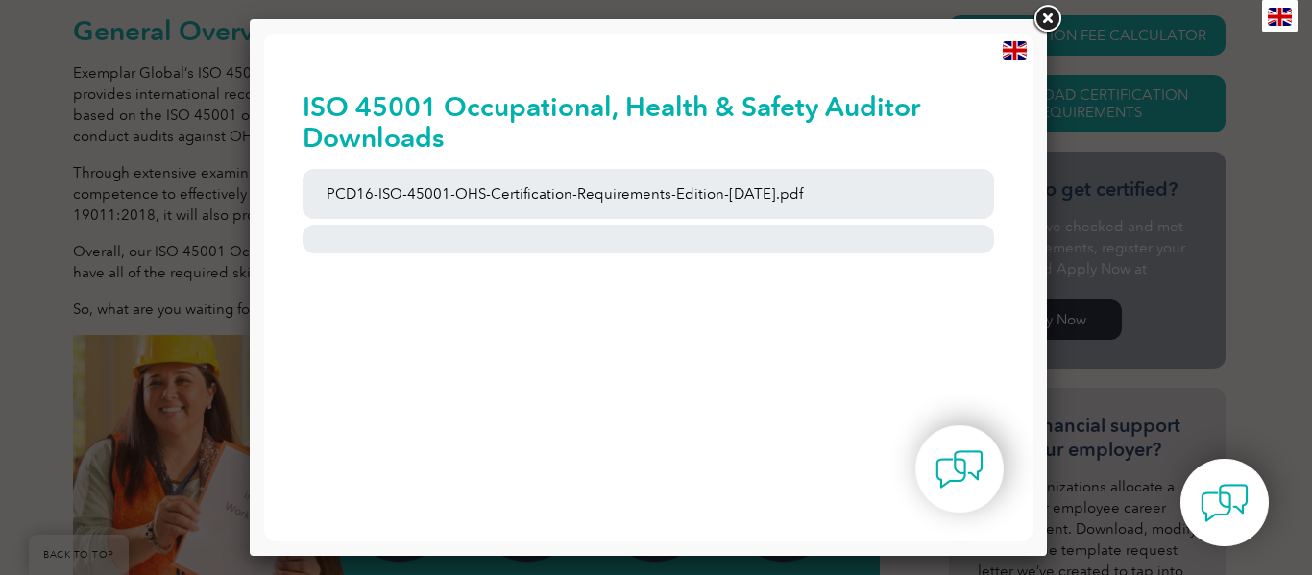
click at [1047, 21] on link at bounding box center [1047, 19] width 35 height 35
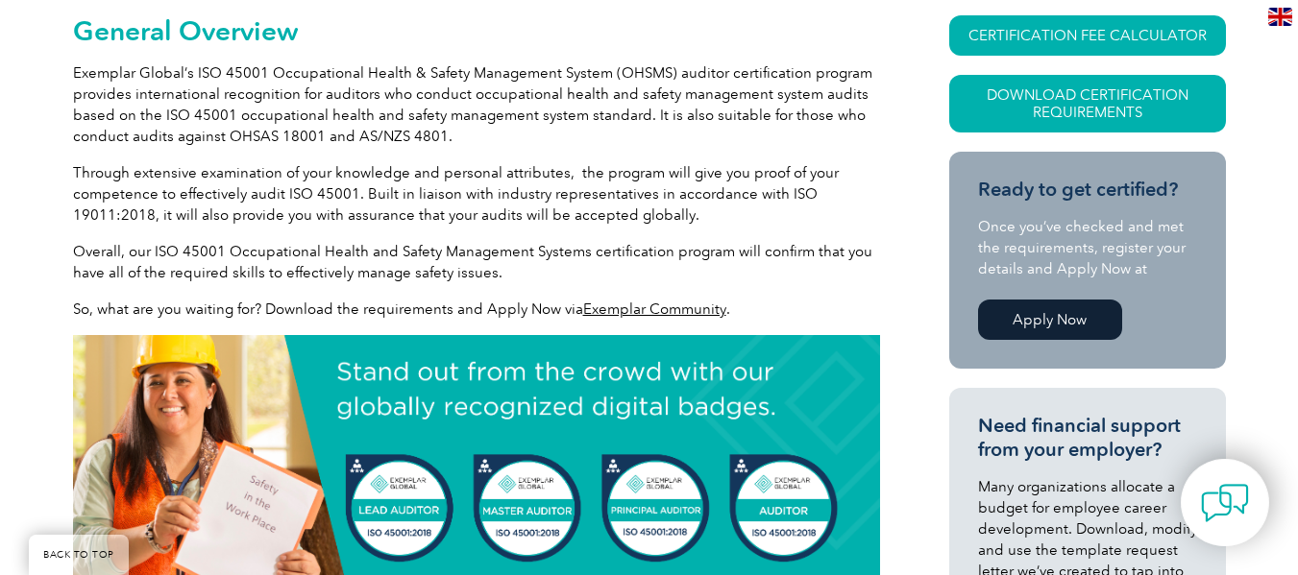
click at [1069, 322] on link "Apply Now" at bounding box center [1050, 320] width 144 height 40
click at [1040, 322] on link "Apply Now" at bounding box center [1050, 320] width 144 height 40
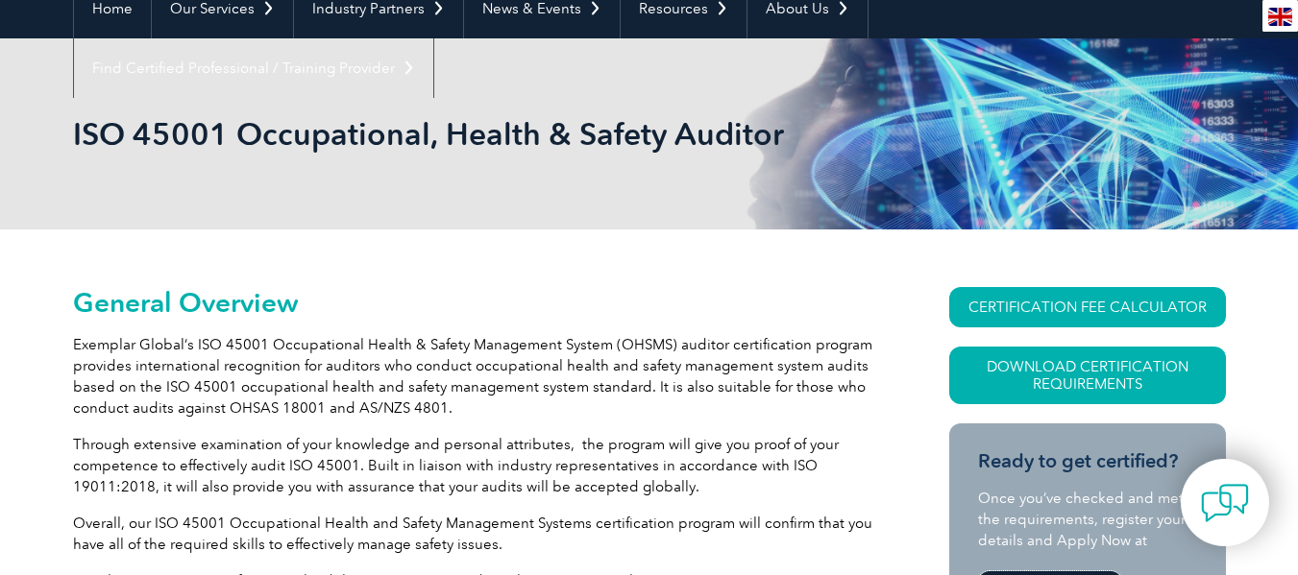
scroll to position [35, 0]
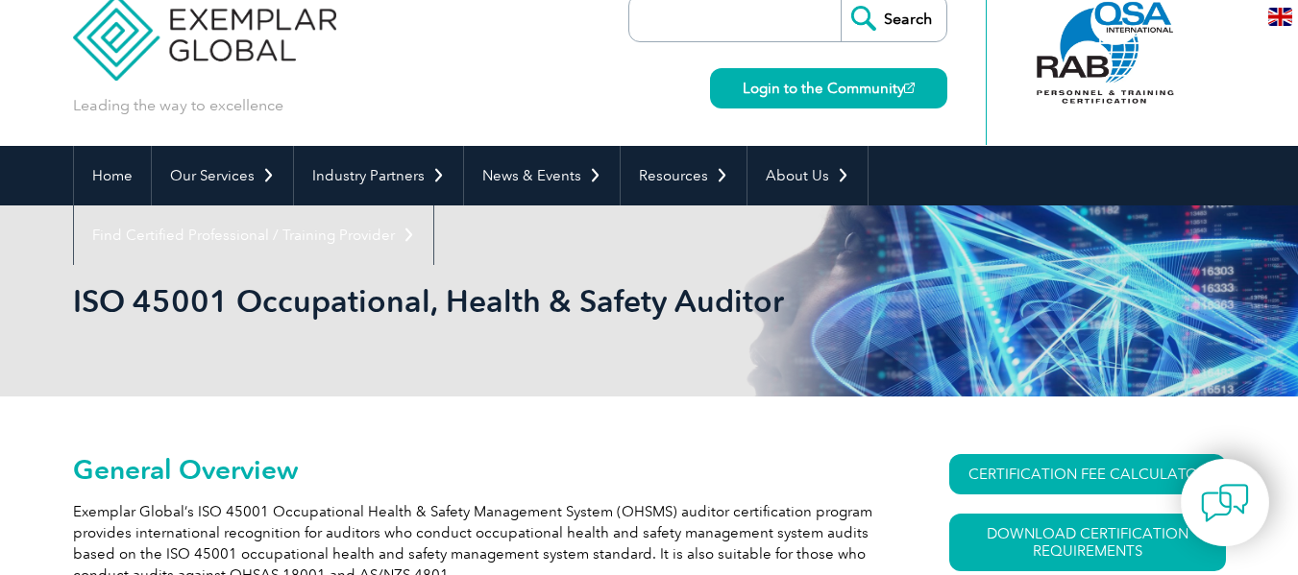
click at [1105, 61] on div at bounding box center [1105, 53] width 191 height 106
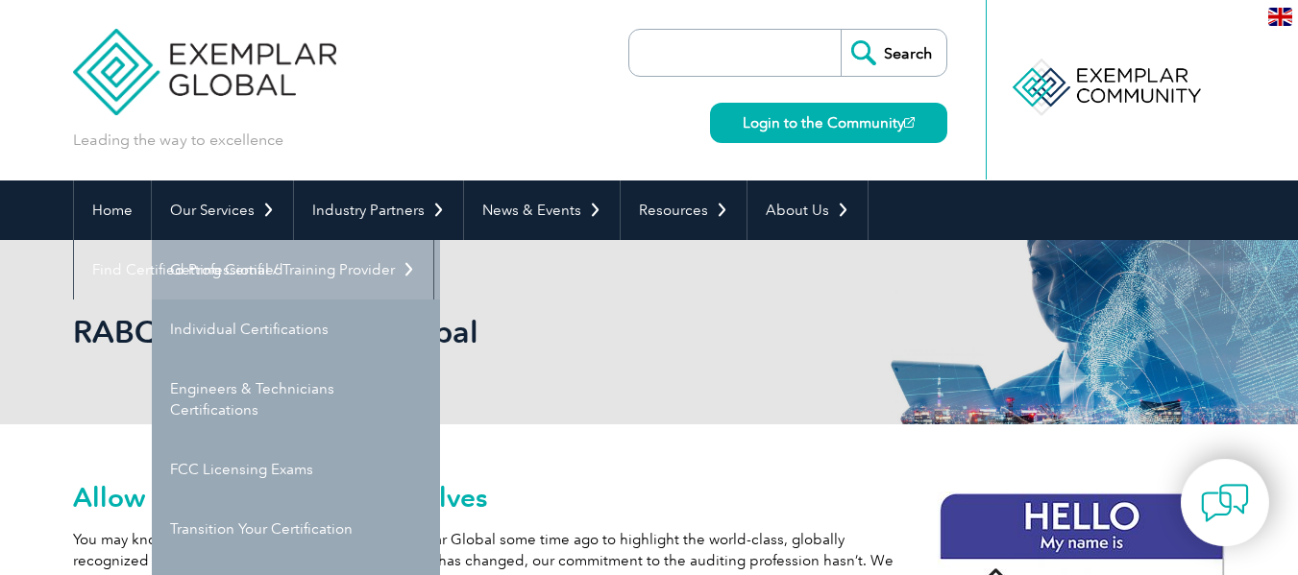
click at [204, 270] on link "Getting Certified" at bounding box center [296, 270] width 288 height 60
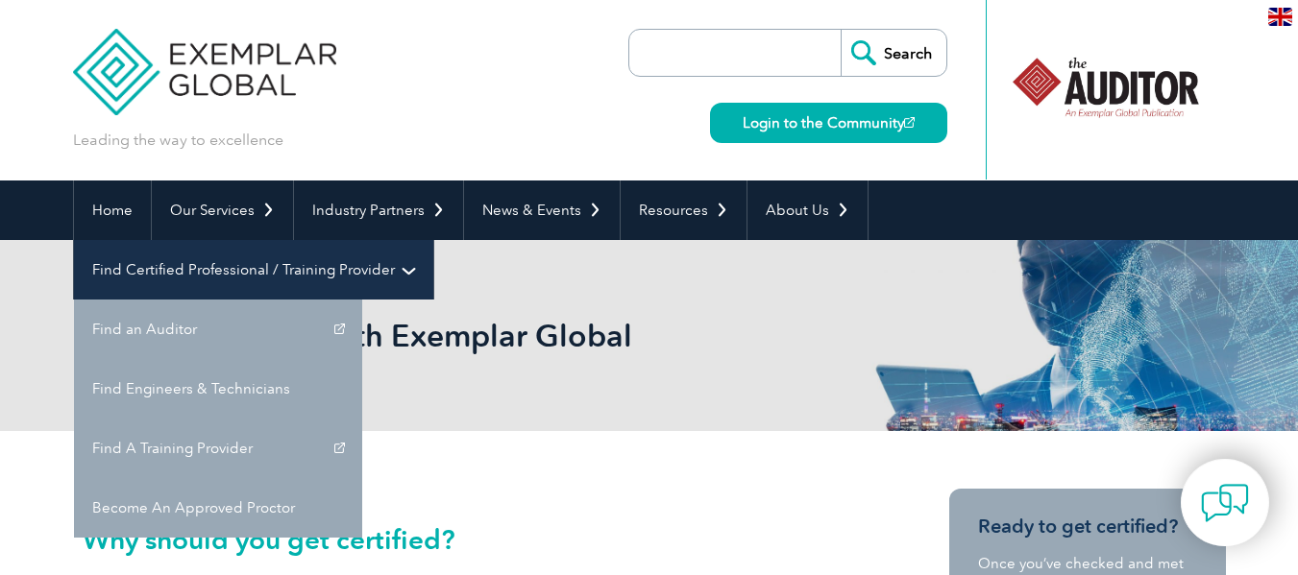
click at [433, 240] on link "Find Certified Professional / Training Provider" at bounding box center [253, 270] width 359 height 60
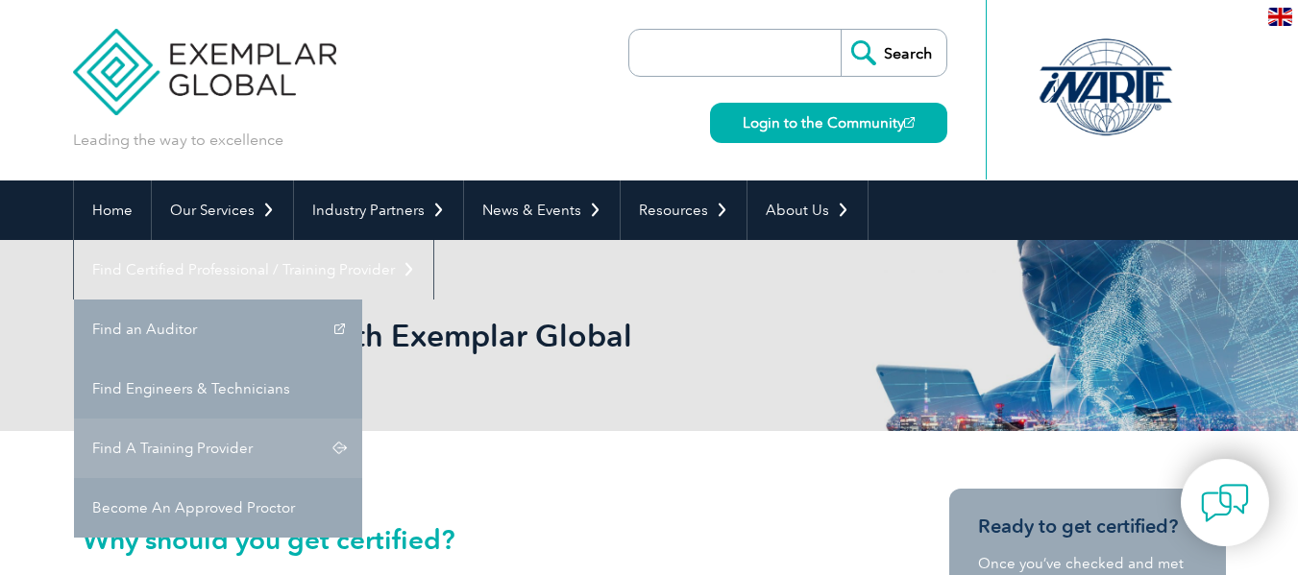
click at [362, 419] on link "Find A Training Provider" at bounding box center [218, 449] width 288 height 60
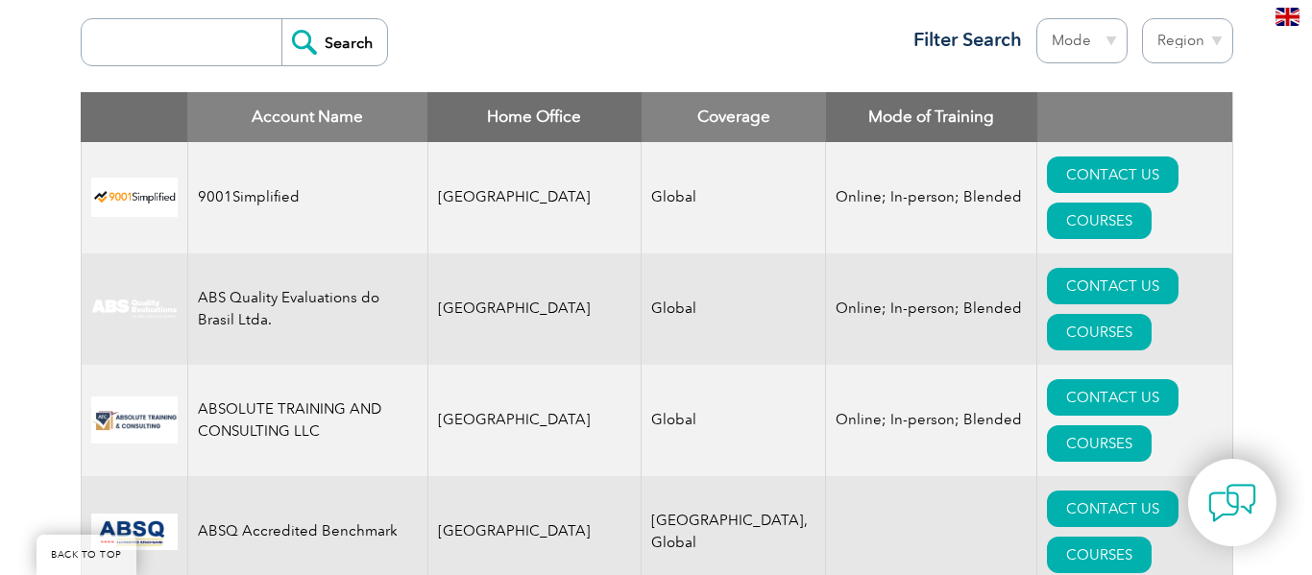
scroll to position [713, 0]
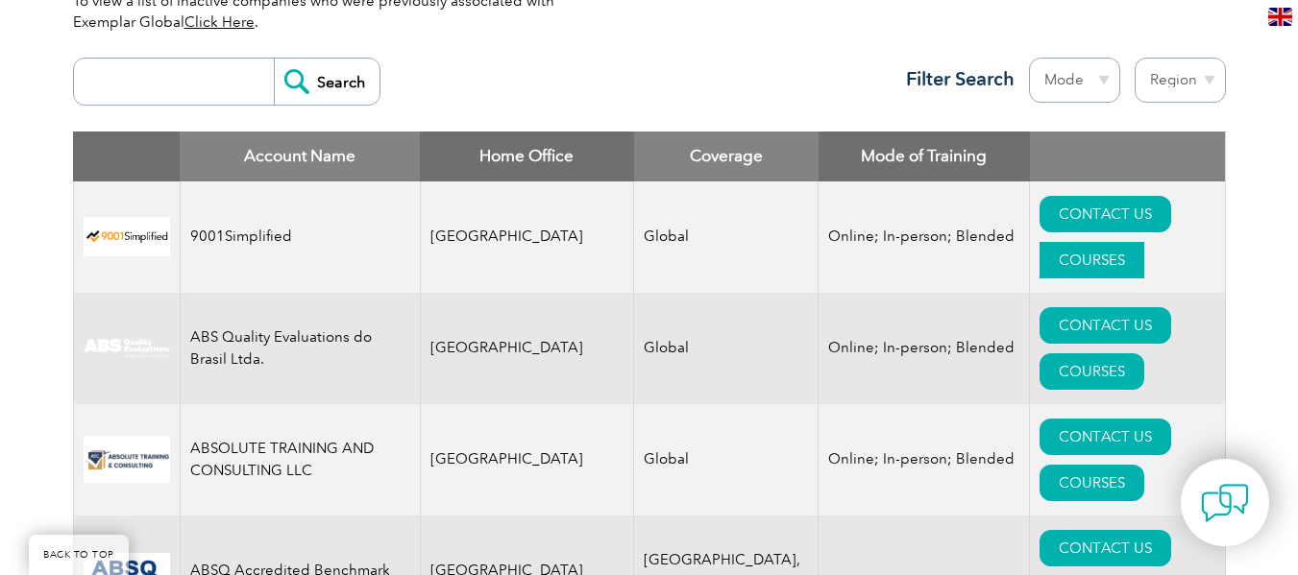
click at [1120, 242] on link "COURSES" at bounding box center [1092, 260] width 105 height 37
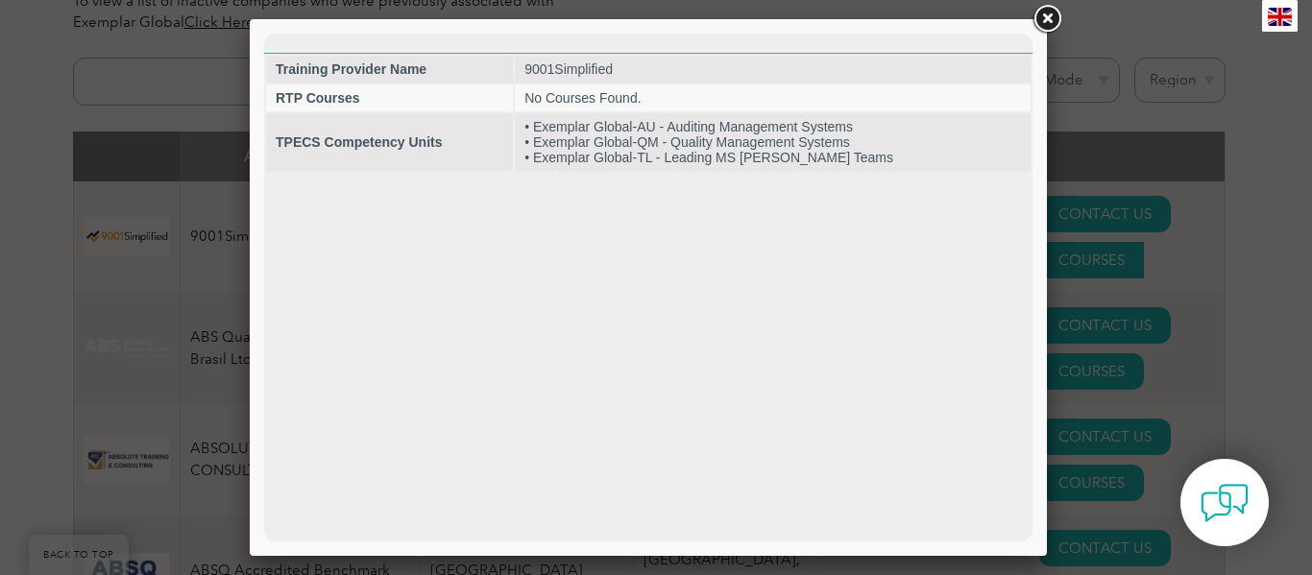
scroll to position [0, 0]
click at [1045, 21] on link at bounding box center [1047, 19] width 35 height 35
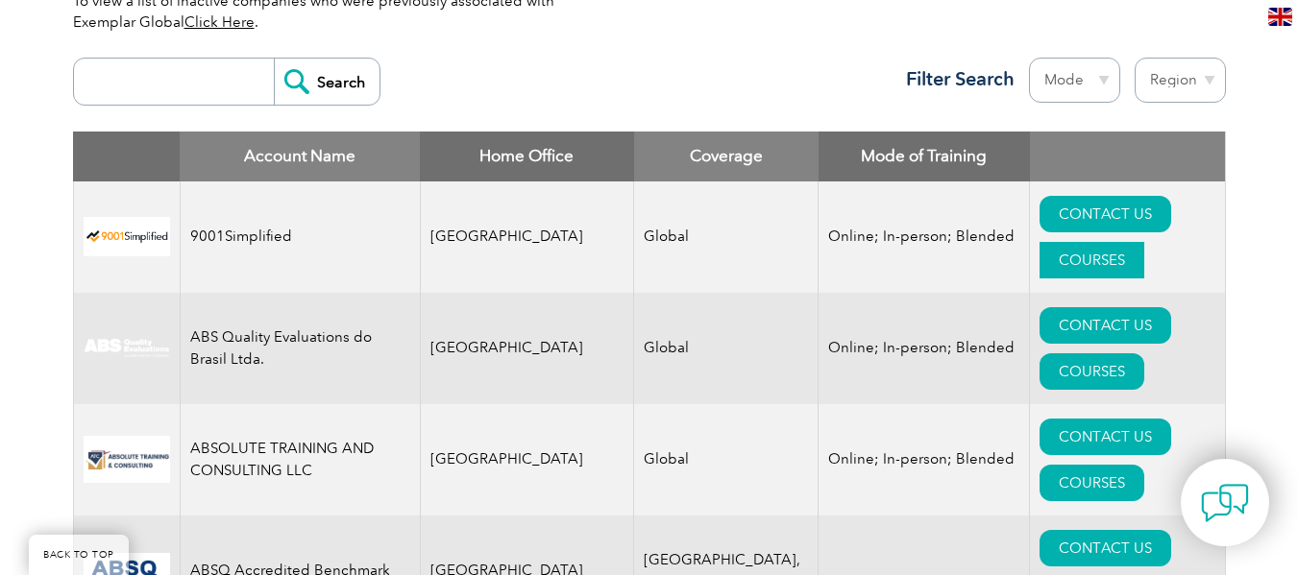
click at [1106, 242] on link "COURSES" at bounding box center [1092, 260] width 105 height 37
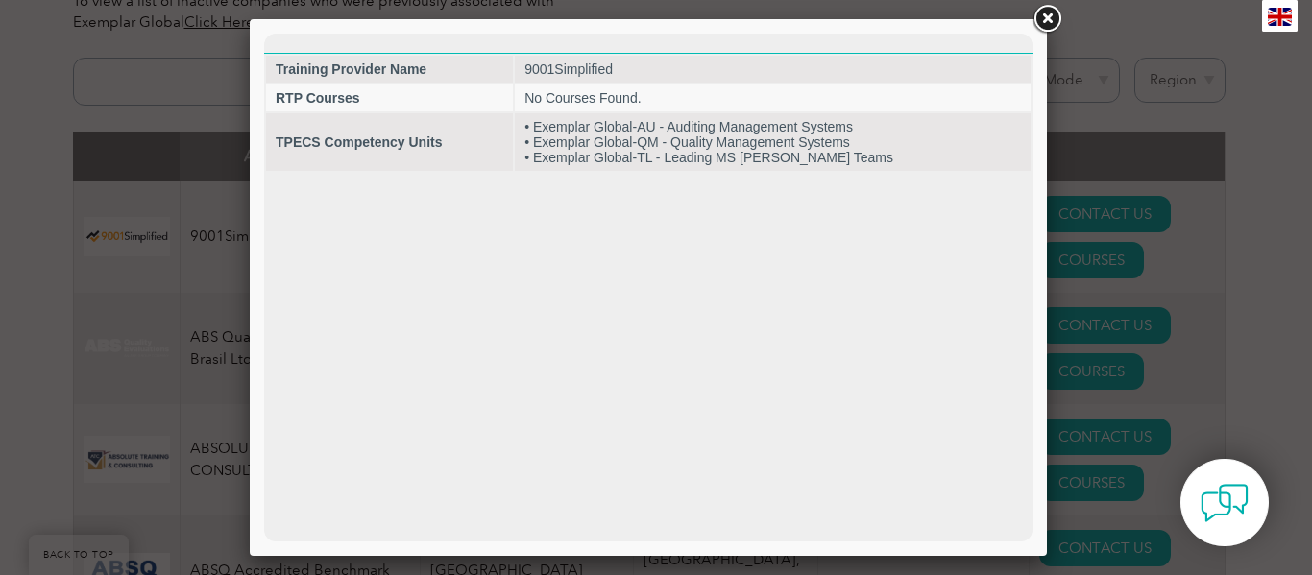
click at [1045, 22] on link at bounding box center [1047, 19] width 35 height 35
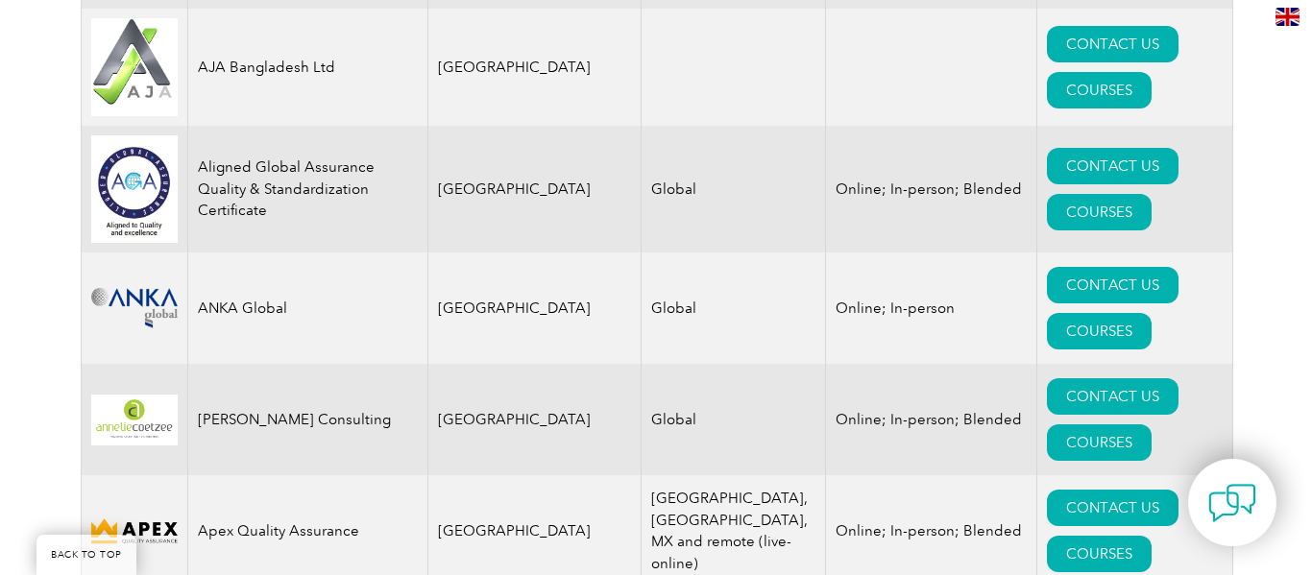
scroll to position [2727, 0]
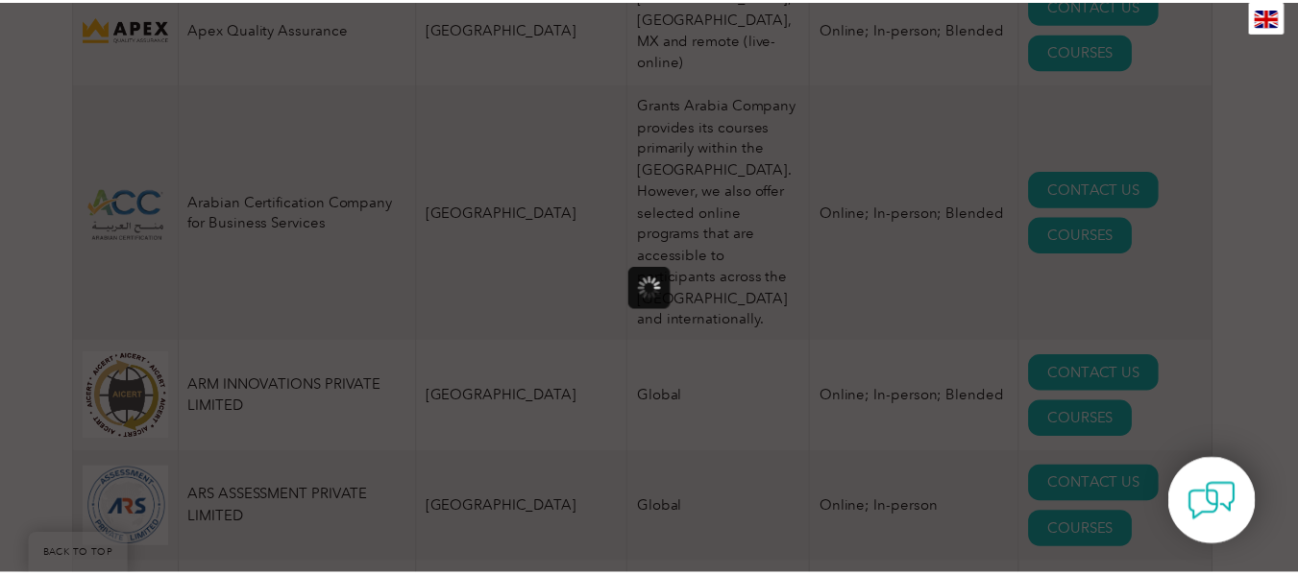
scroll to position [0, 0]
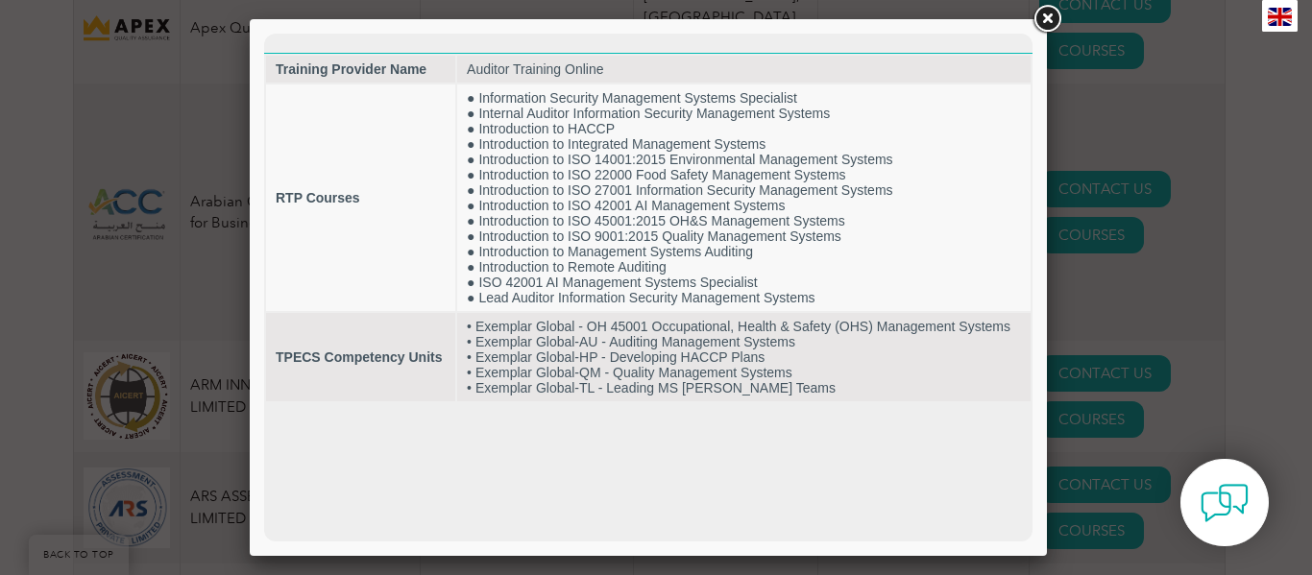
click at [1046, 18] on link at bounding box center [1047, 19] width 35 height 35
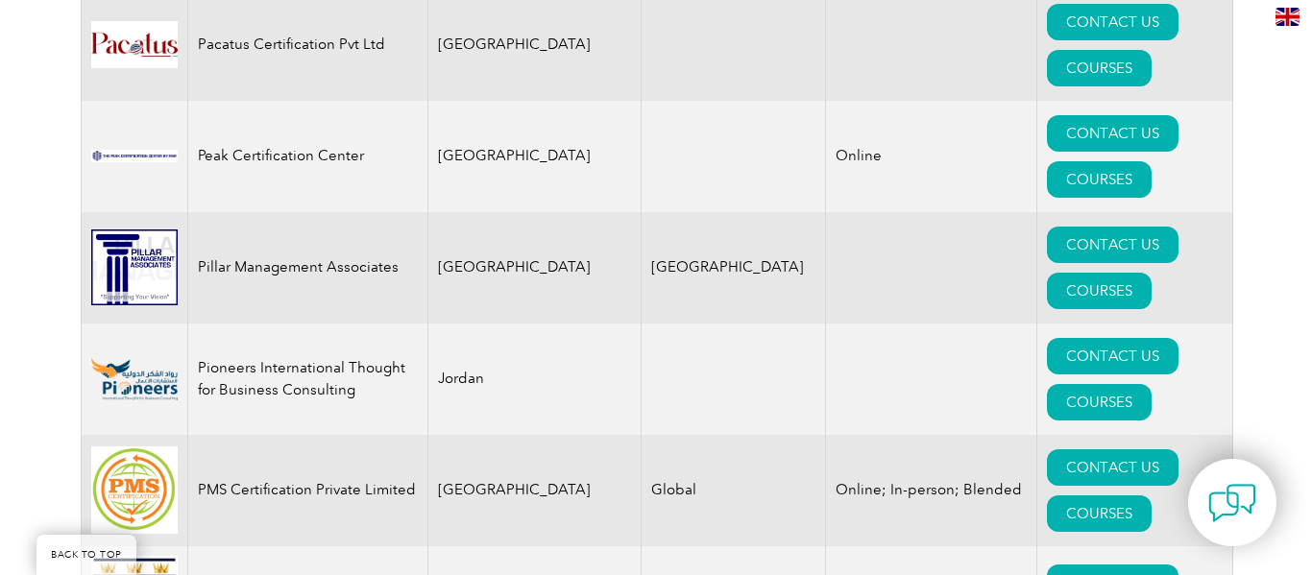
scroll to position [22954, 0]
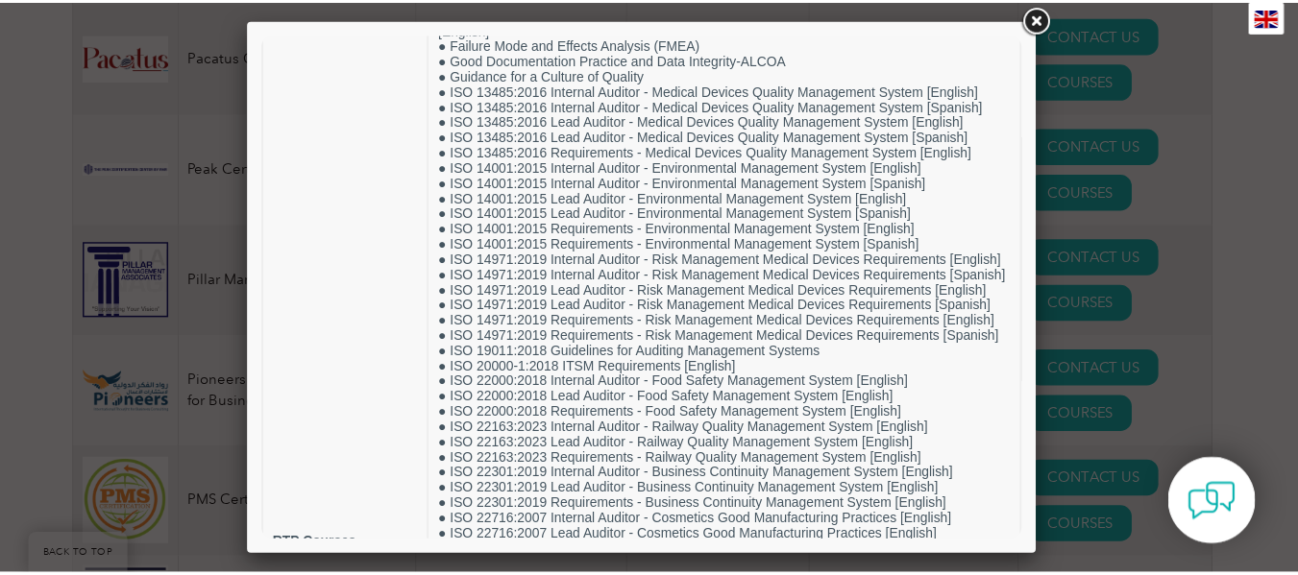
scroll to position [0, 0]
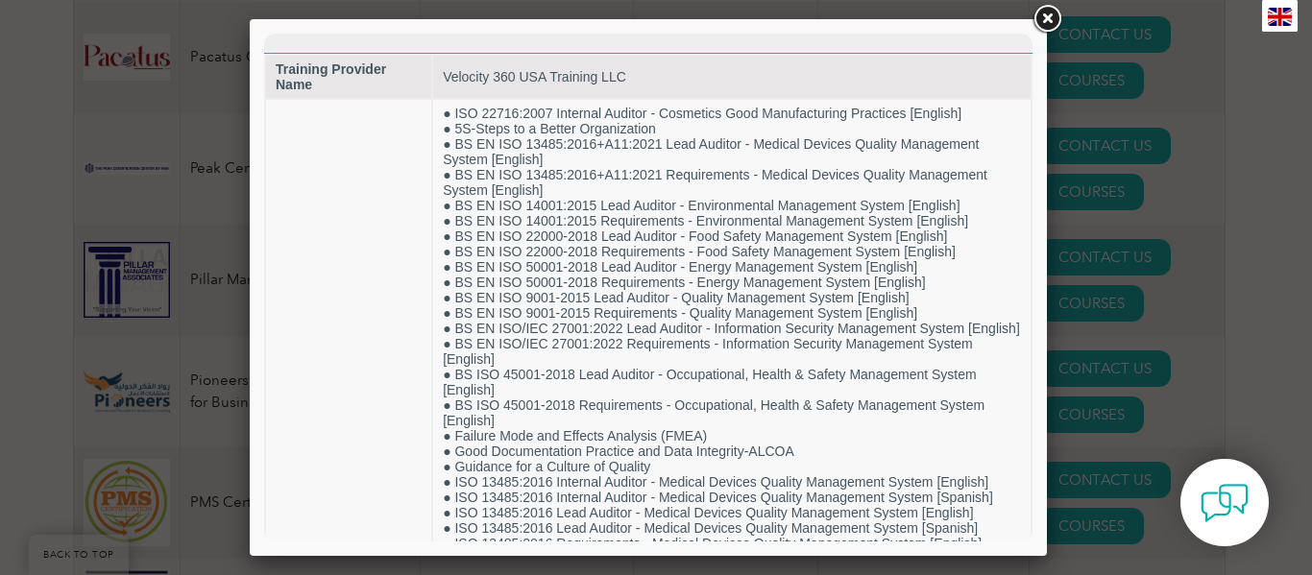
click at [1047, 21] on link at bounding box center [1047, 19] width 35 height 35
